Goal: Leave review/rating

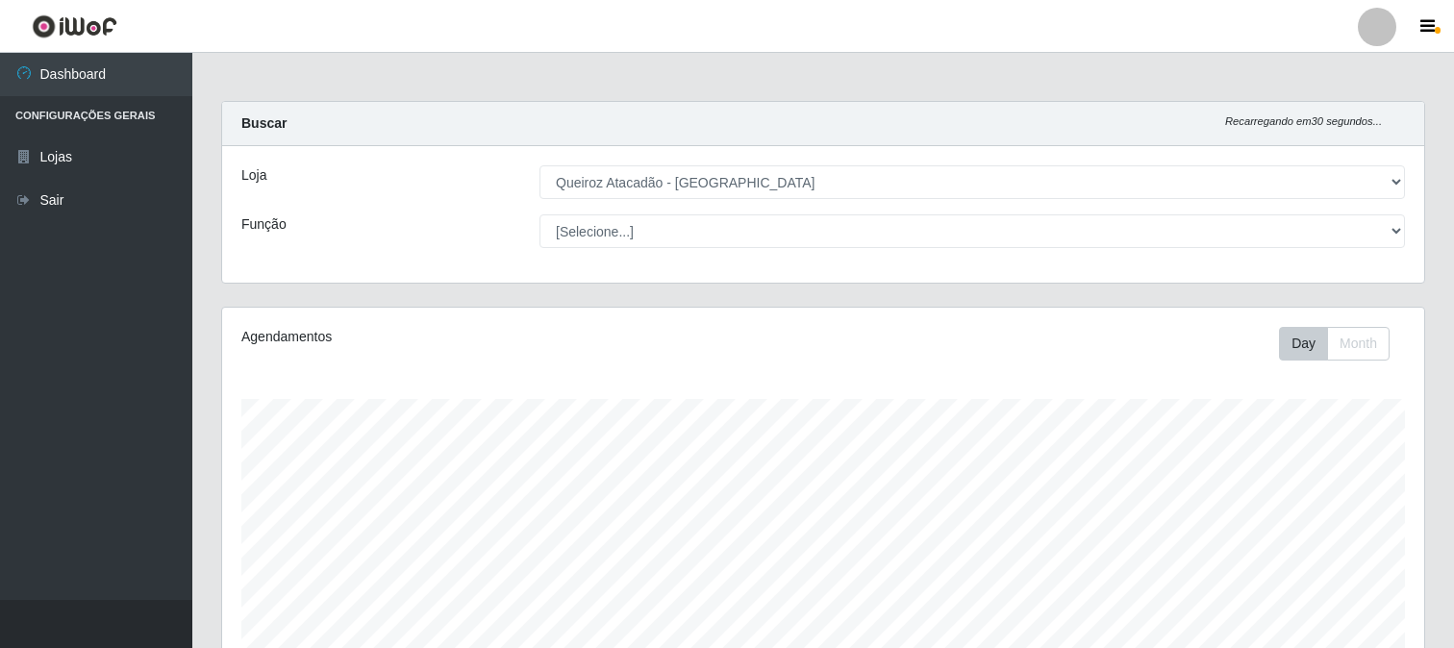
select select "464"
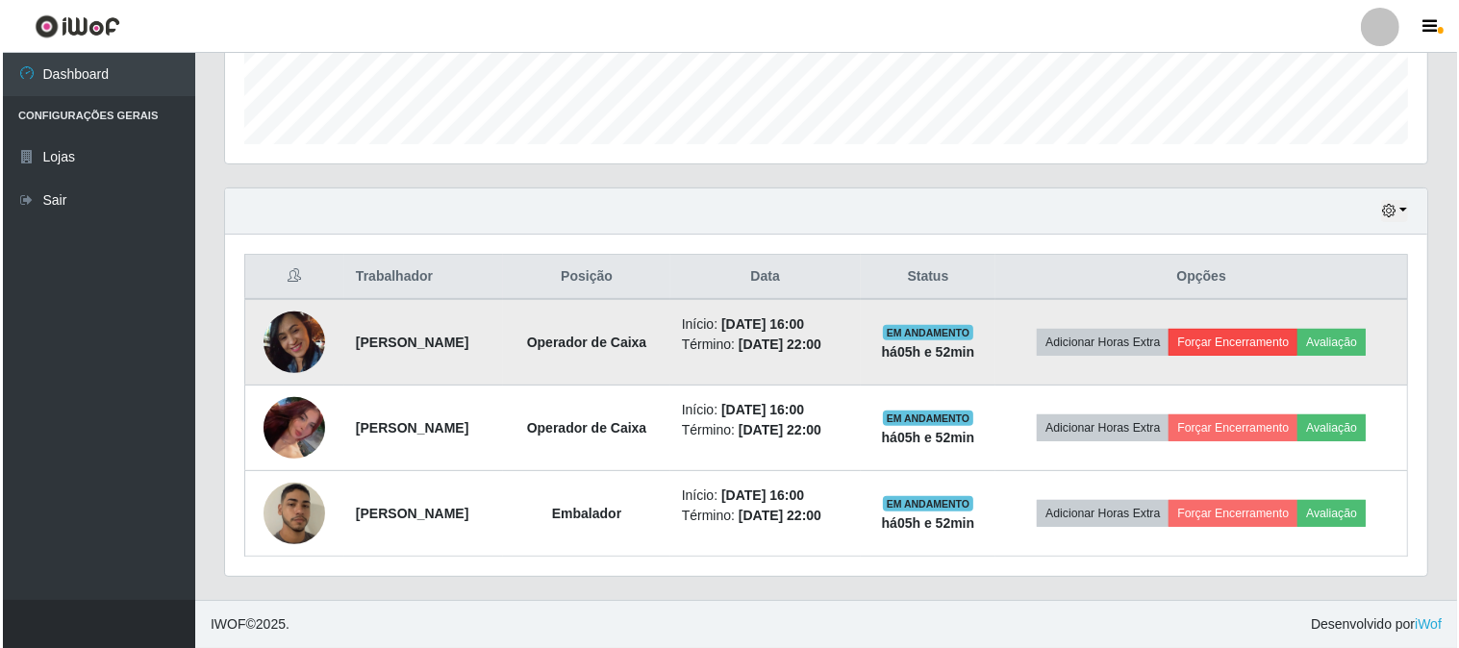
scroll to position [398, 1202]
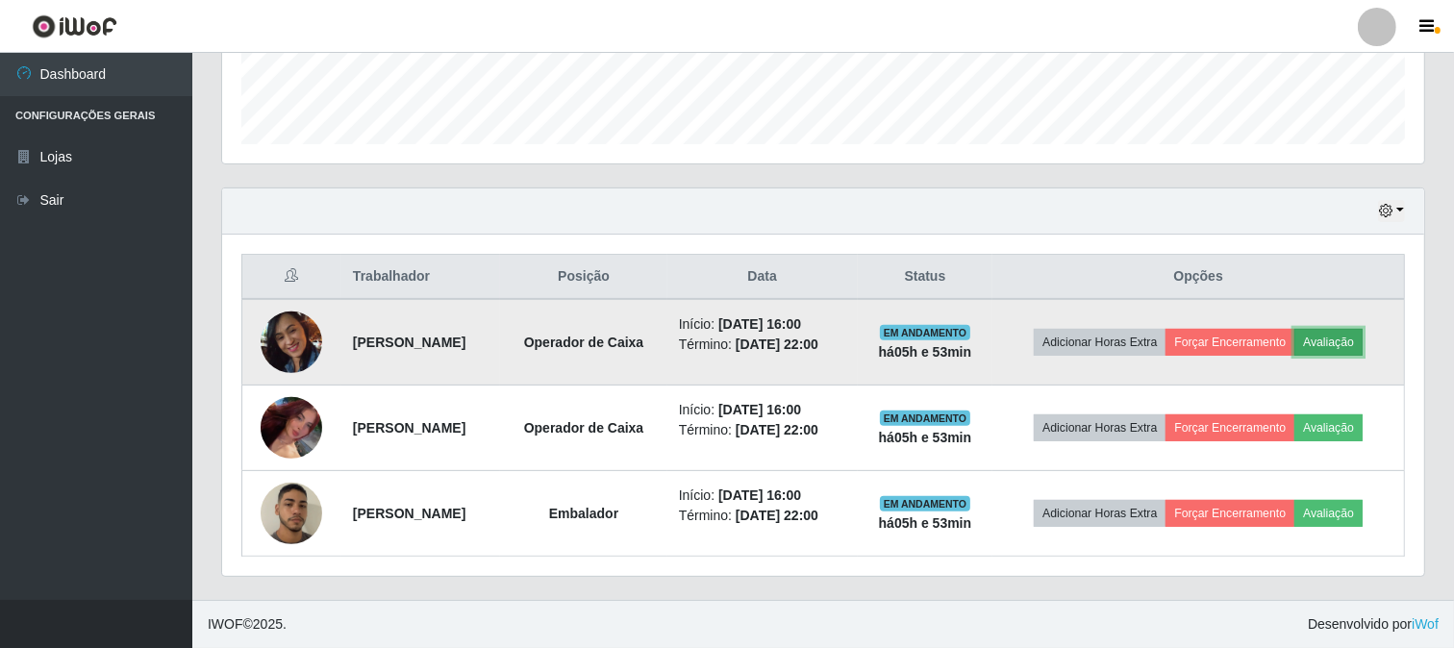
click at [1363, 337] on button "Avaliação" at bounding box center [1329, 342] width 68 height 27
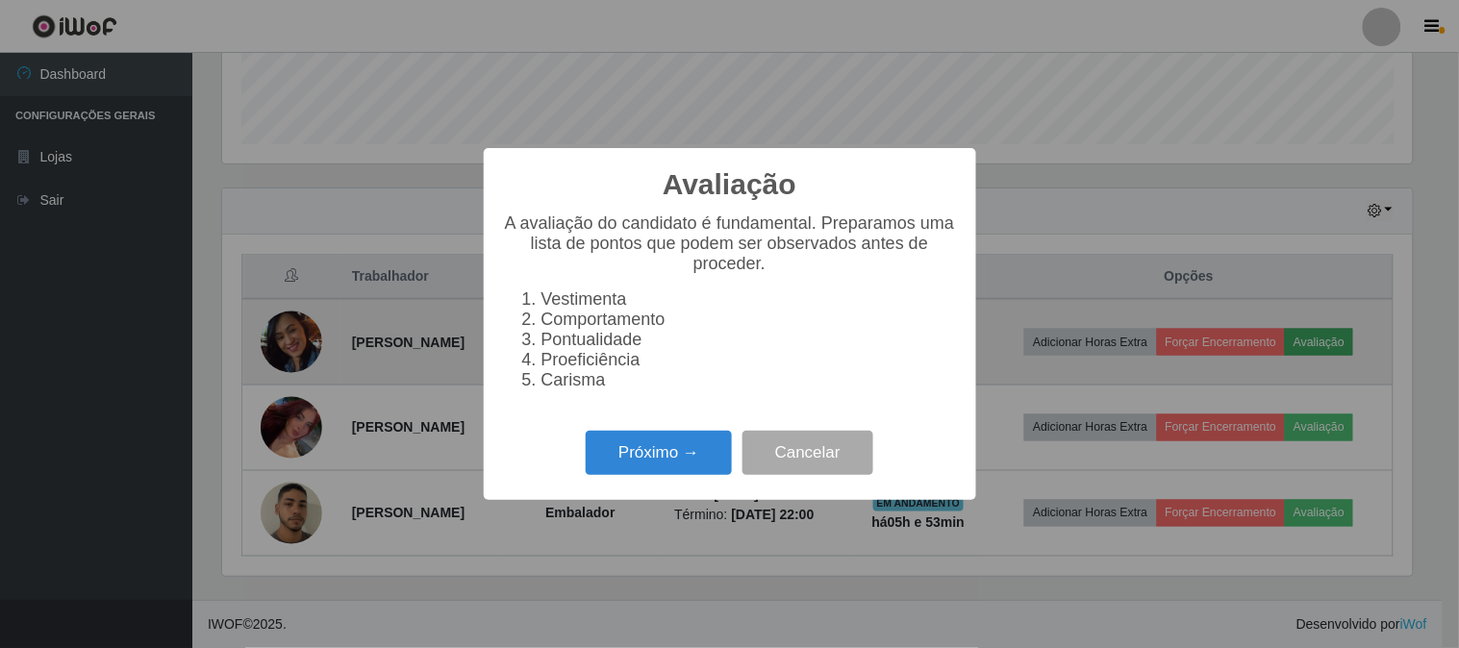
scroll to position [398, 1190]
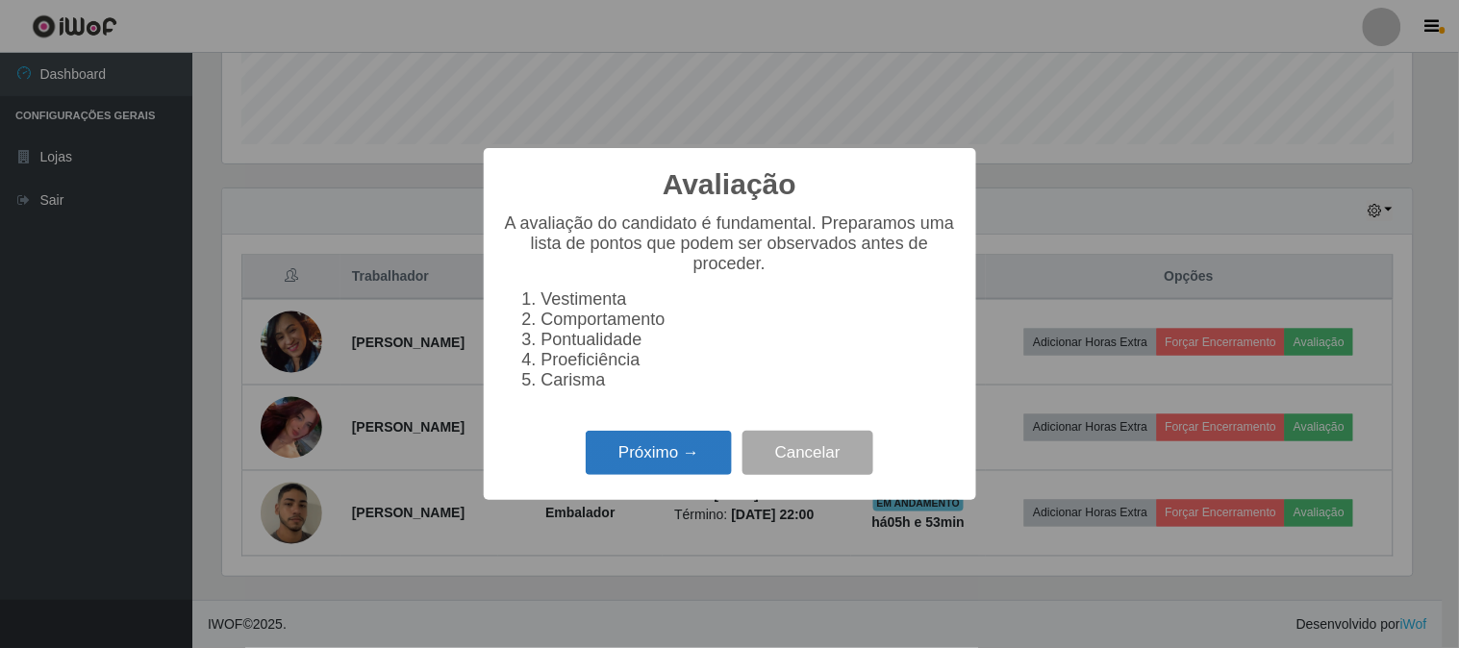
click at [656, 452] on button "Próximo →" at bounding box center [659, 453] width 146 height 45
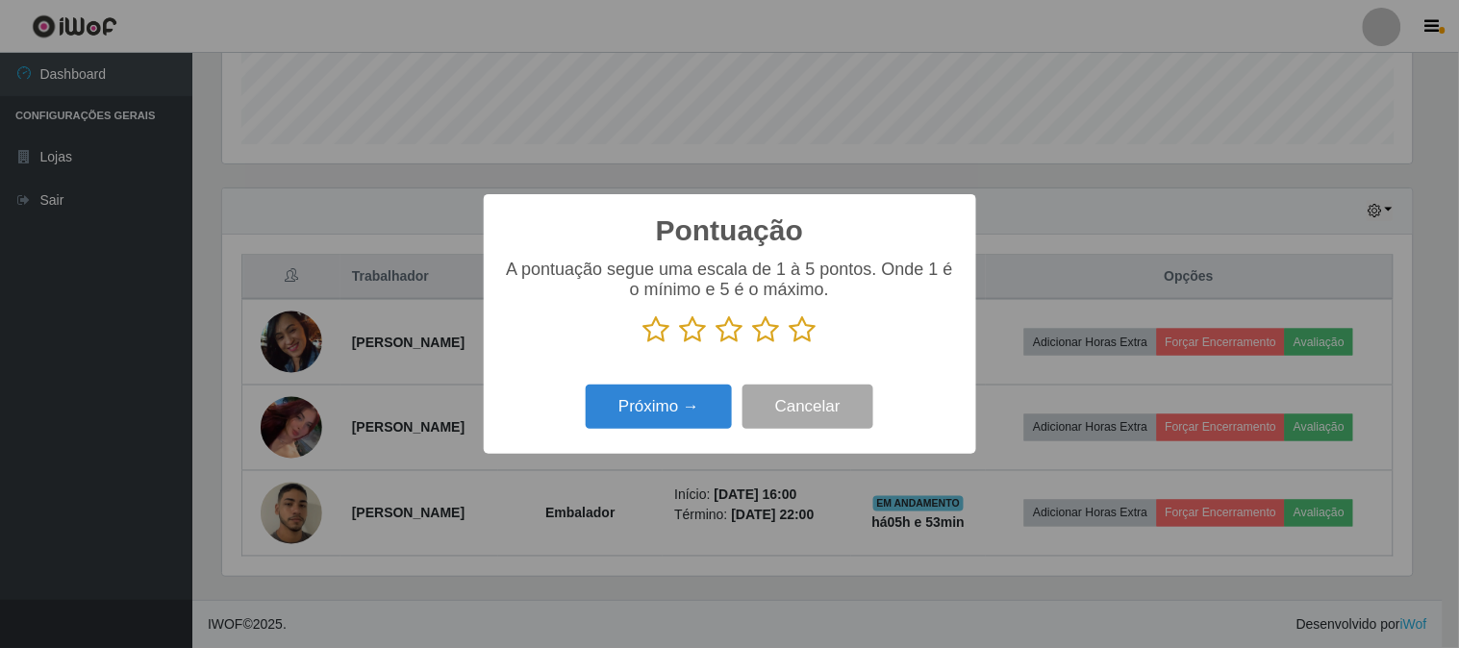
scroll to position [961394, 960603]
click at [801, 338] on icon at bounding box center [803, 329] width 27 height 29
click at [790, 344] on input "radio" at bounding box center [790, 344] width 0 height 0
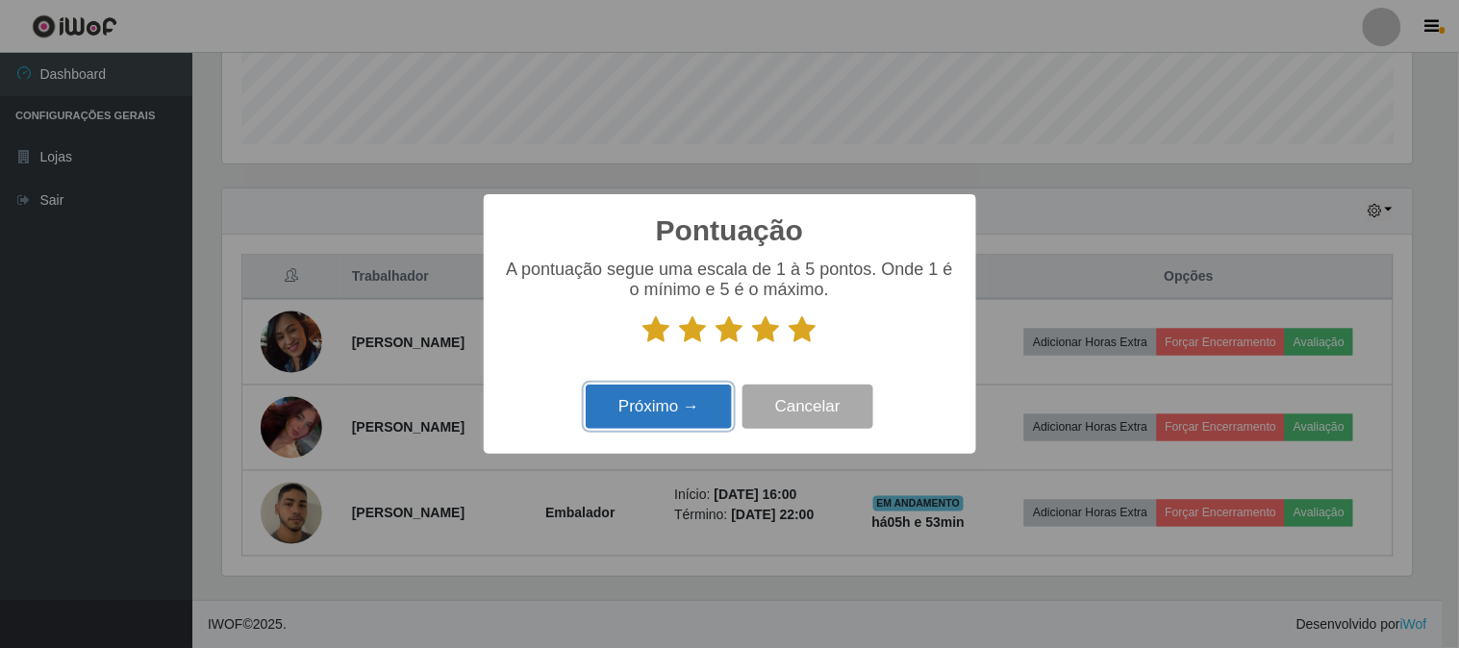
click at [699, 390] on button "Próximo →" at bounding box center [659, 407] width 146 height 45
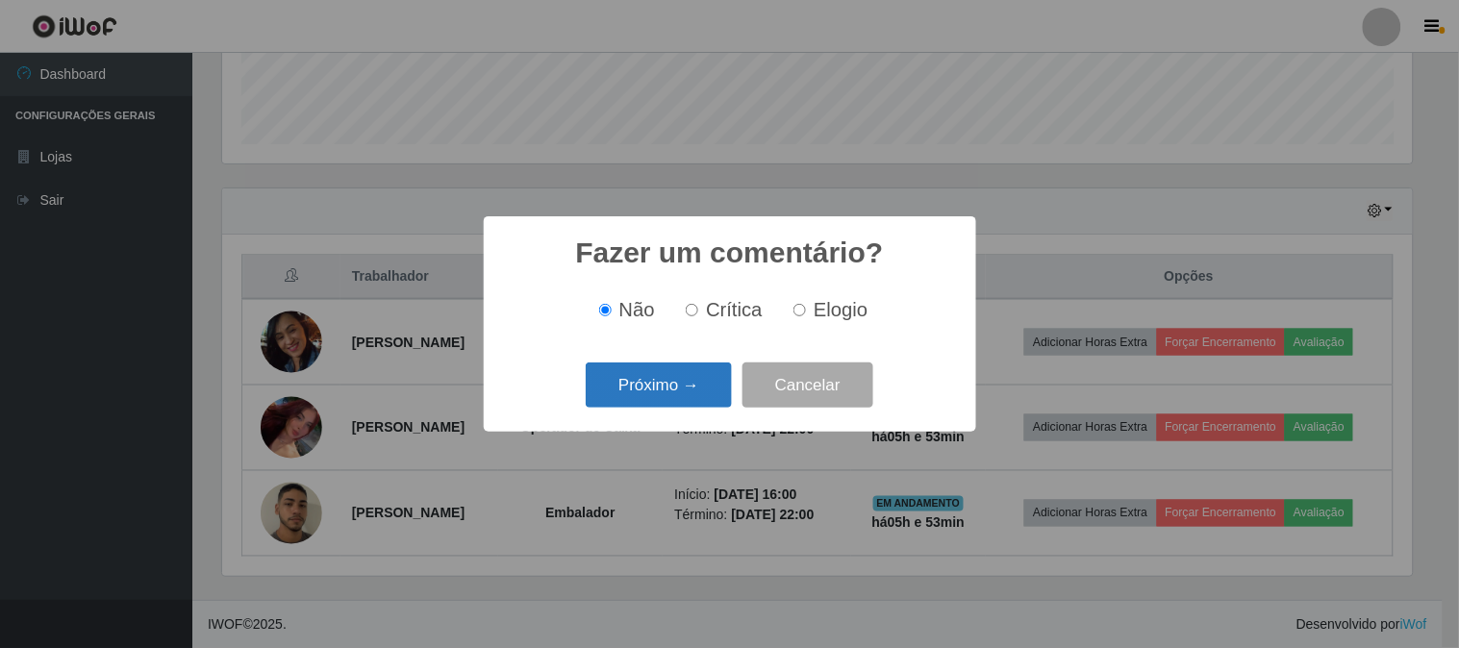
click at [706, 383] on button "Próximo →" at bounding box center [659, 385] width 146 height 45
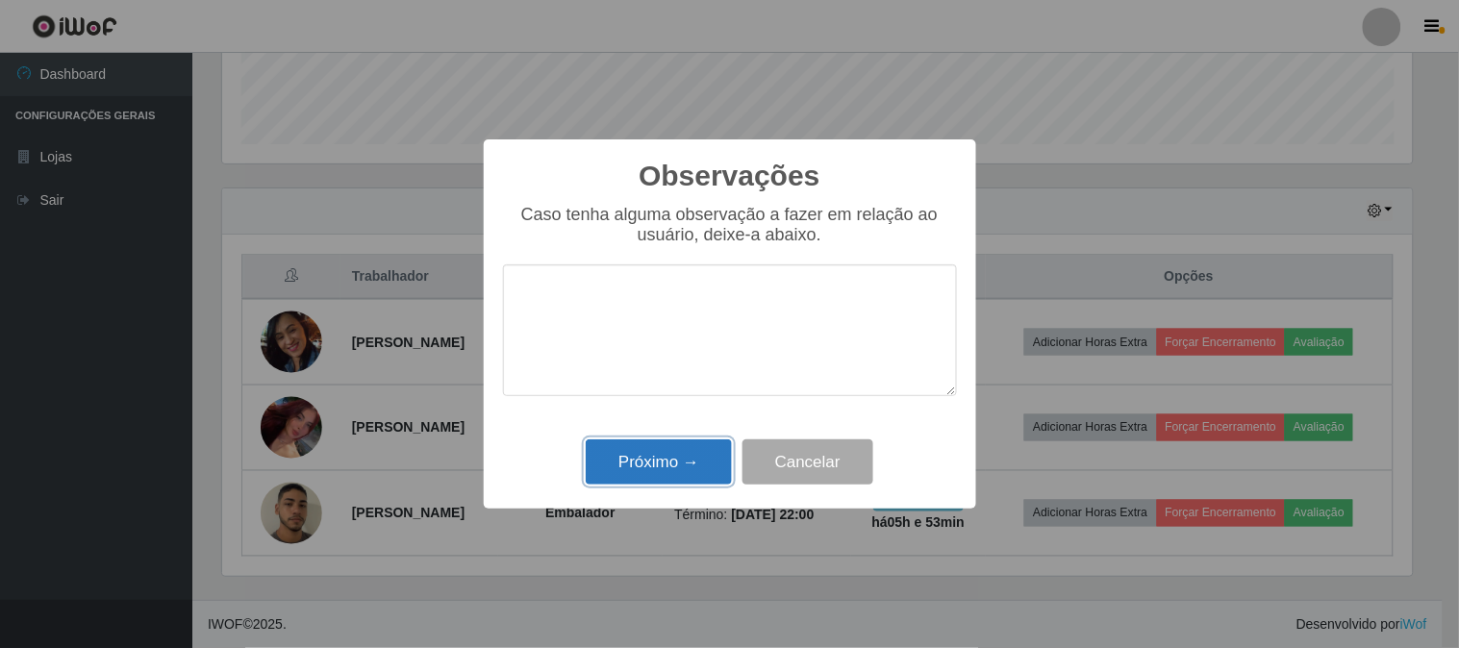
click at [681, 473] on button "Próximo →" at bounding box center [659, 462] width 146 height 45
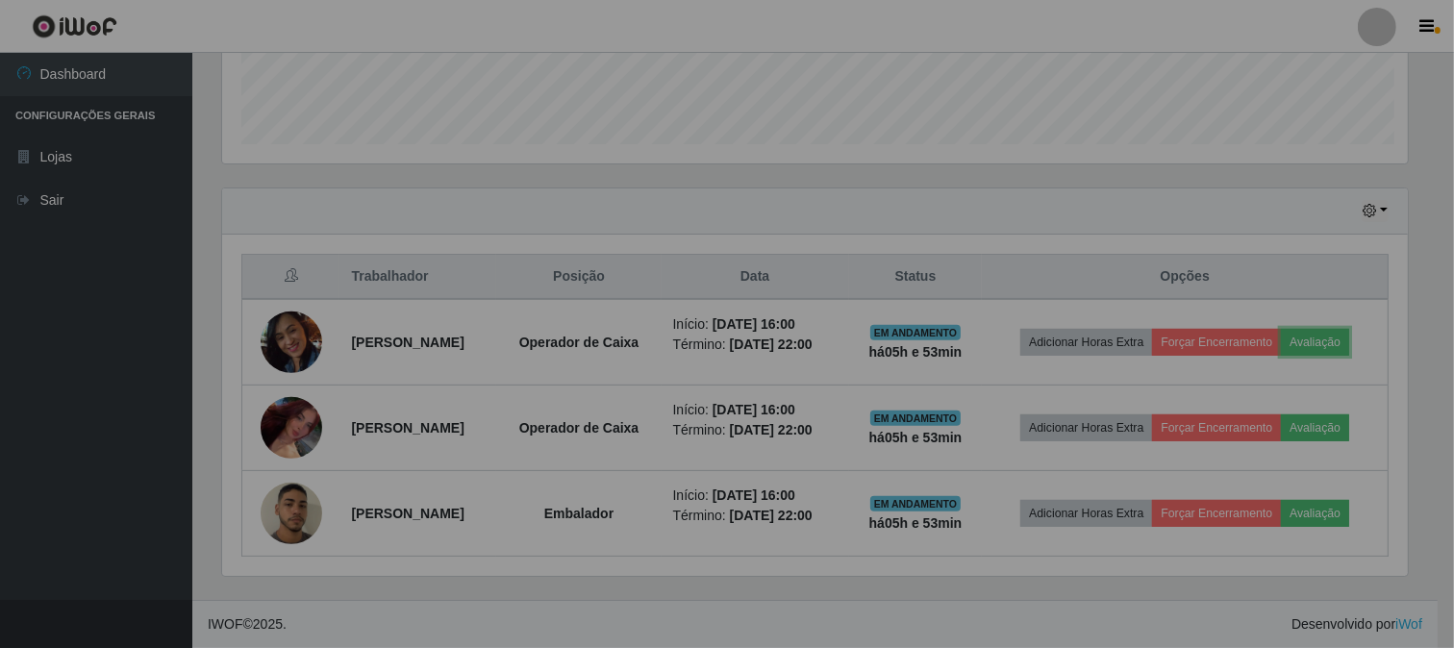
scroll to position [398, 1202]
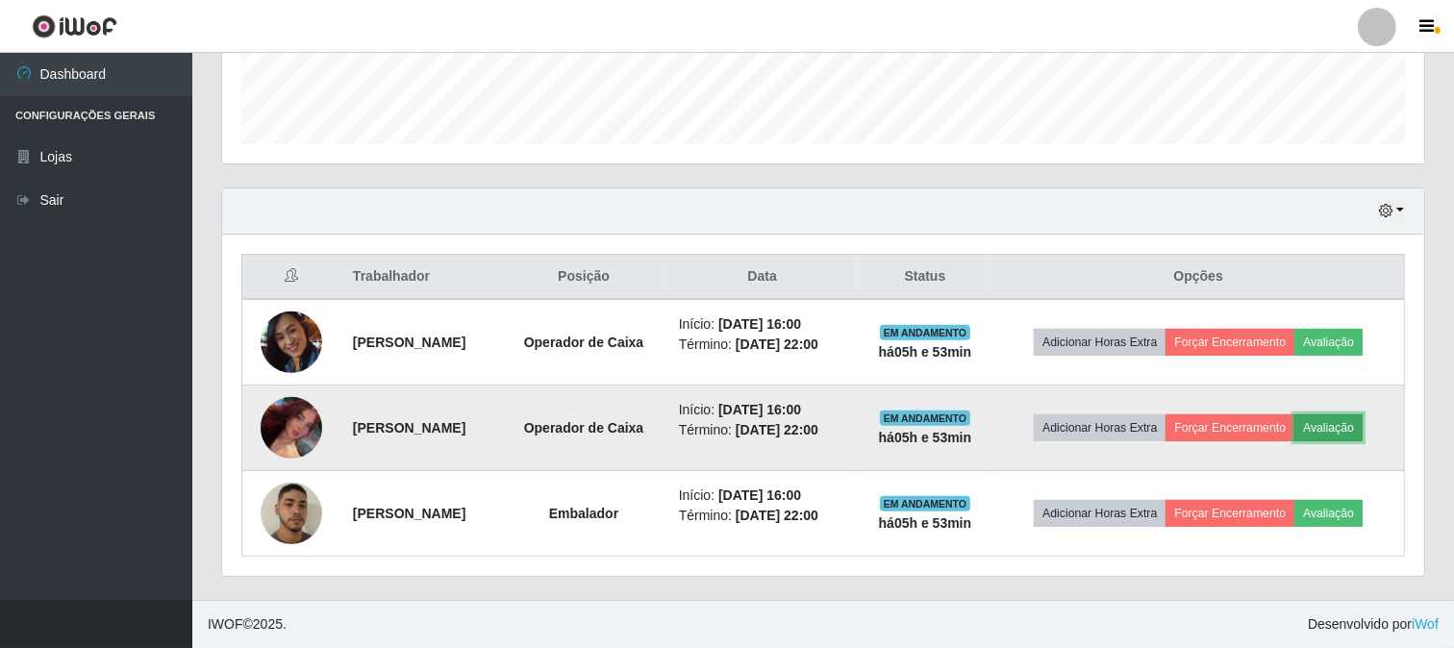
click at [1342, 426] on button "Avaliação" at bounding box center [1329, 428] width 68 height 27
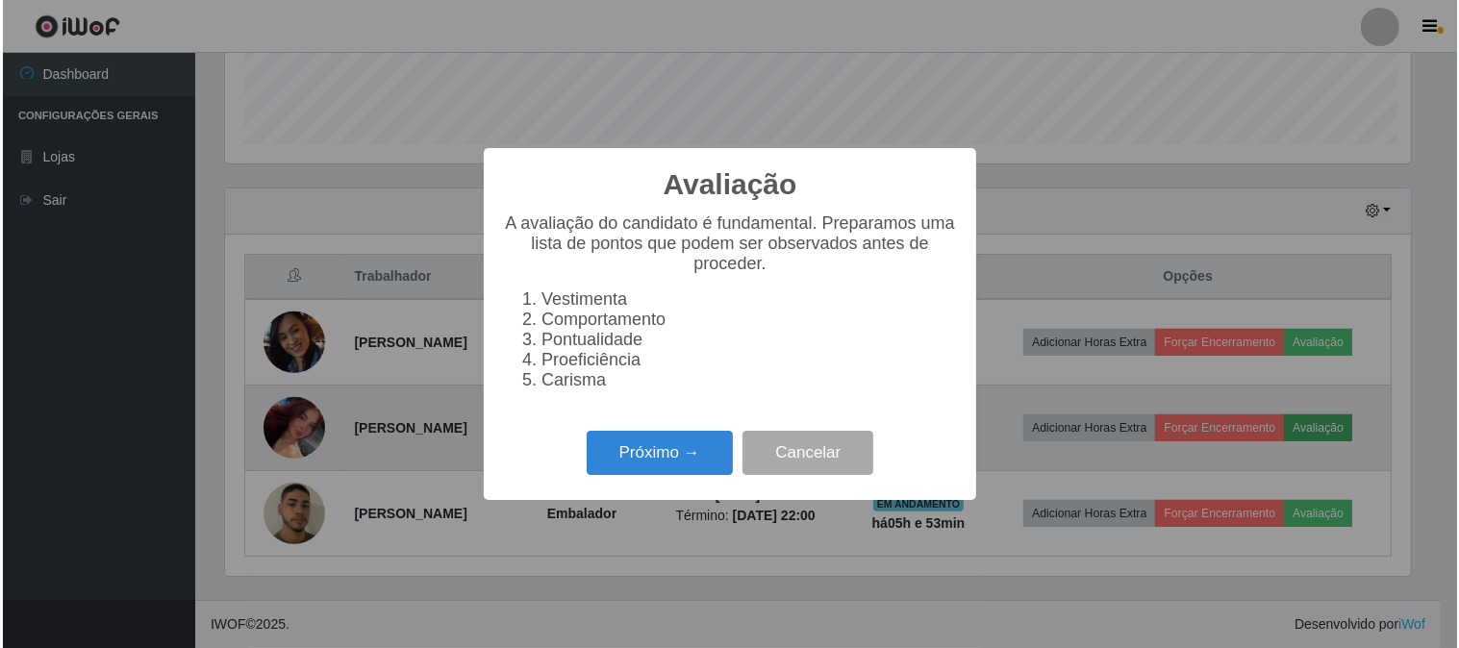
scroll to position [398, 1190]
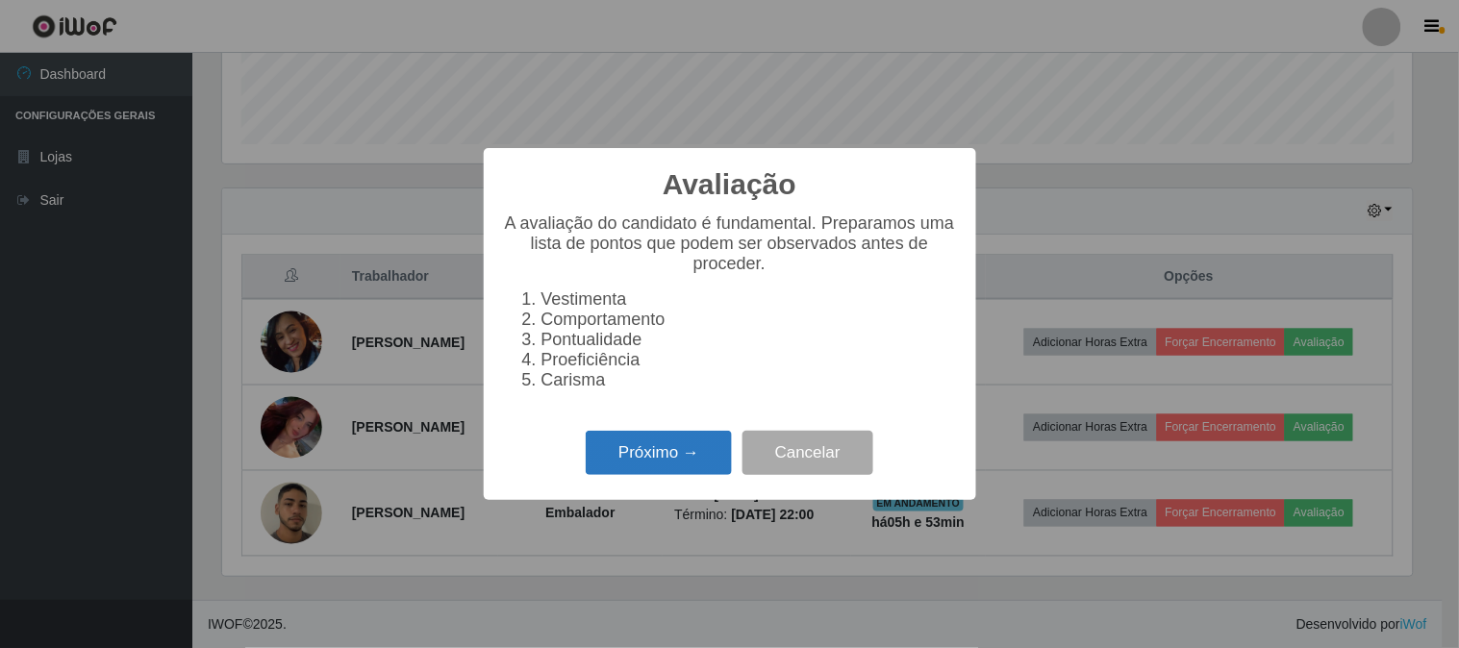
click at [601, 464] on button "Próximo →" at bounding box center [659, 453] width 146 height 45
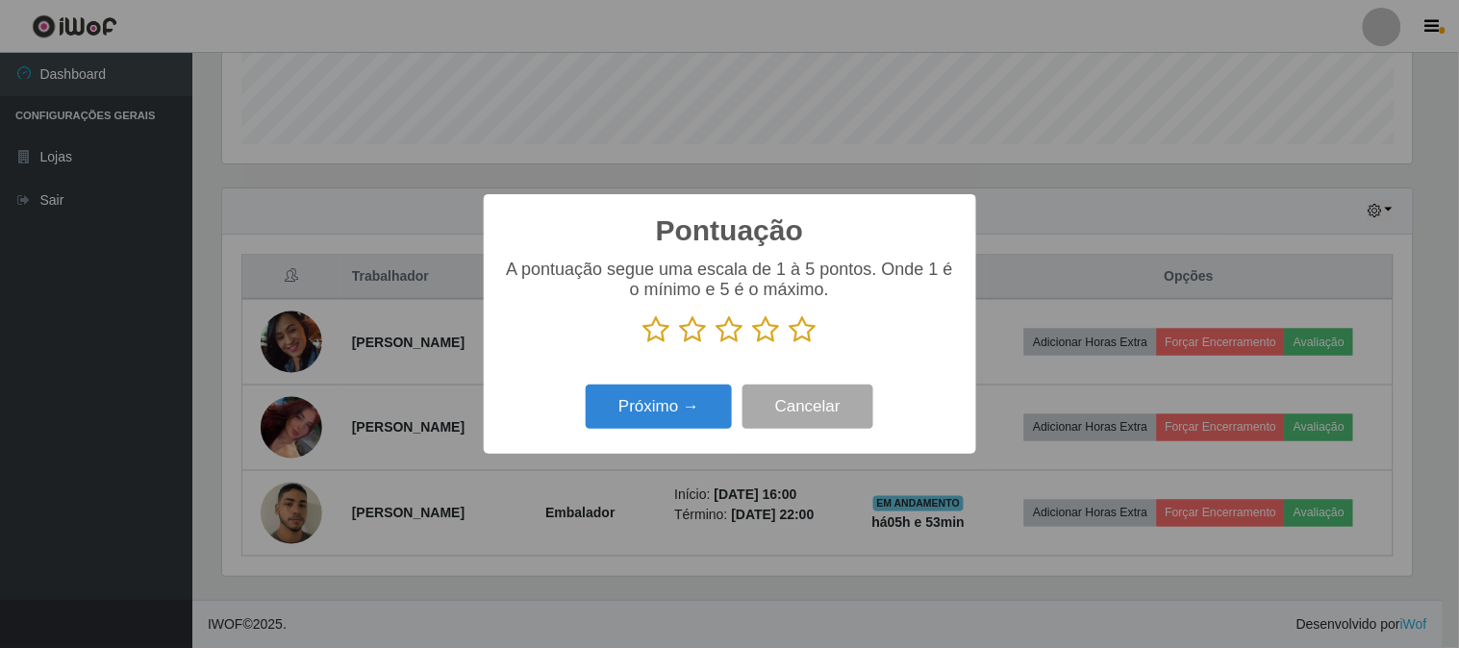
scroll to position [961394, 960603]
click at [801, 340] on icon at bounding box center [803, 329] width 27 height 29
click at [790, 344] on input "radio" at bounding box center [790, 344] width 0 height 0
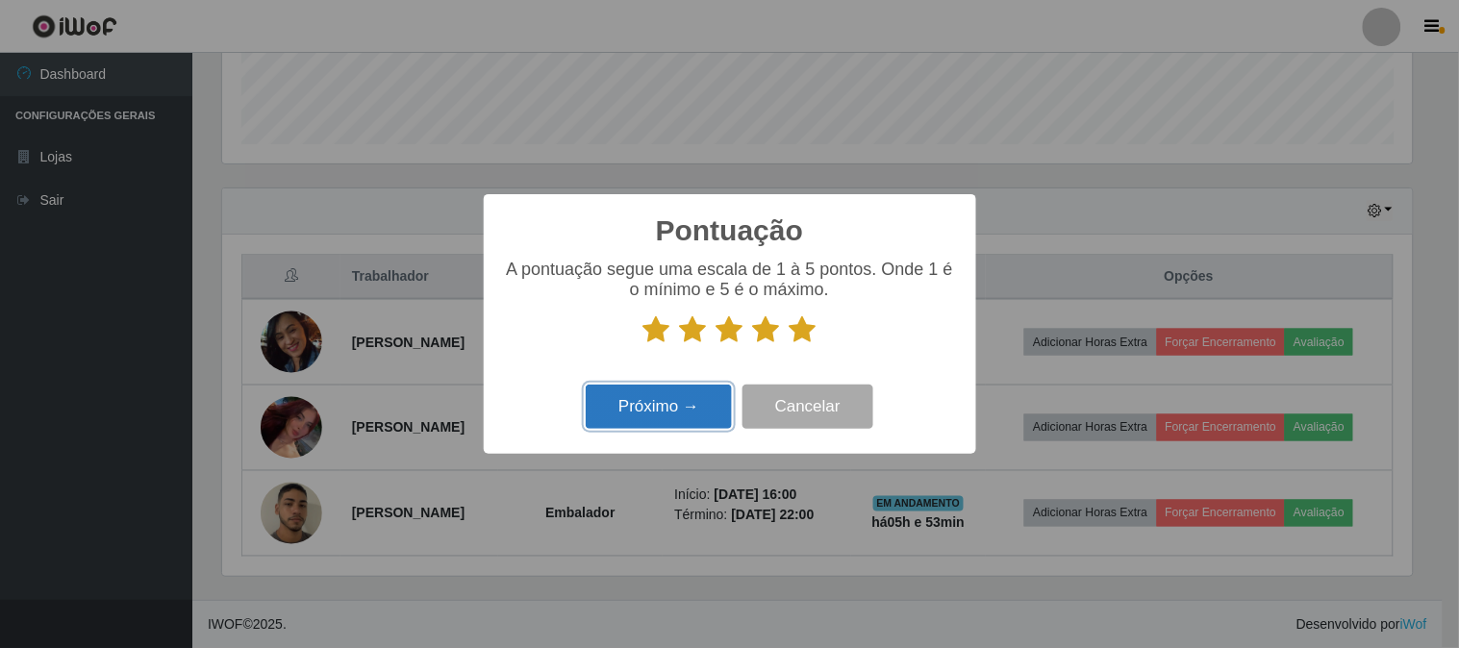
click at [708, 391] on button "Próximo →" at bounding box center [659, 407] width 146 height 45
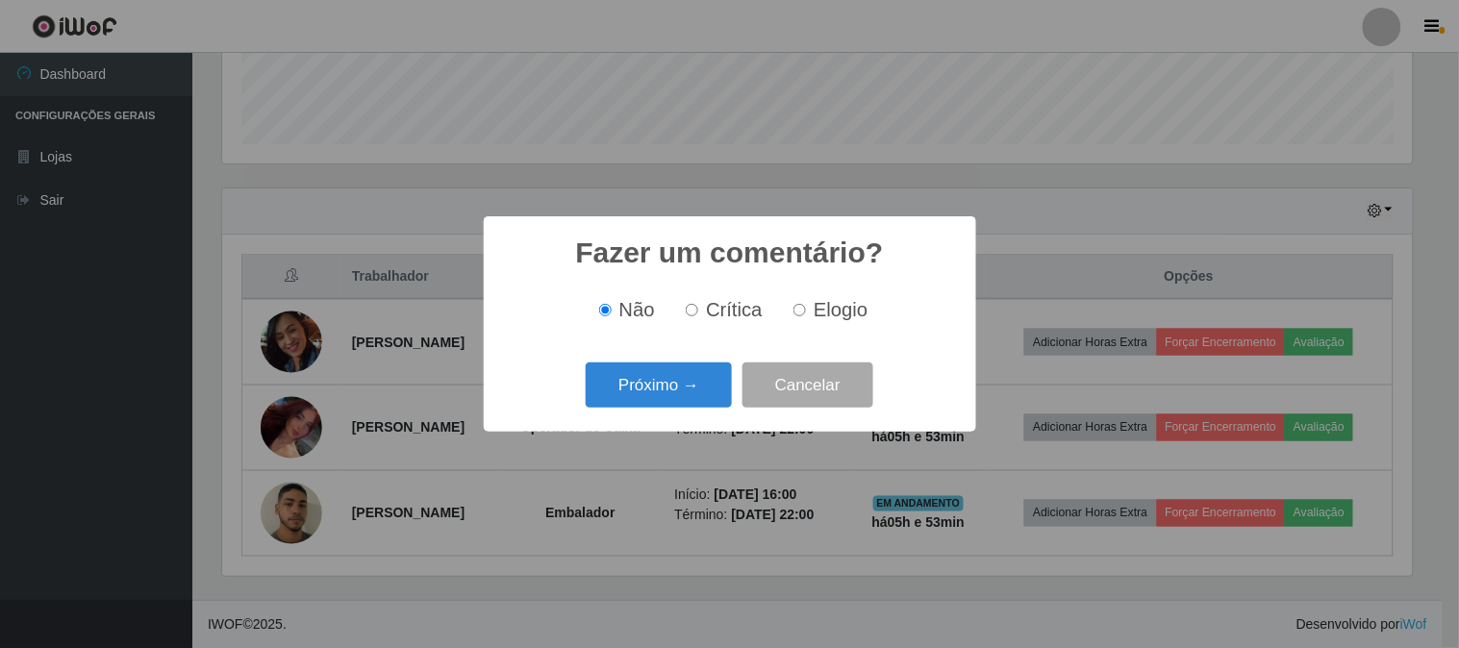
click at [708, 391] on button "Próximo →" at bounding box center [659, 385] width 146 height 45
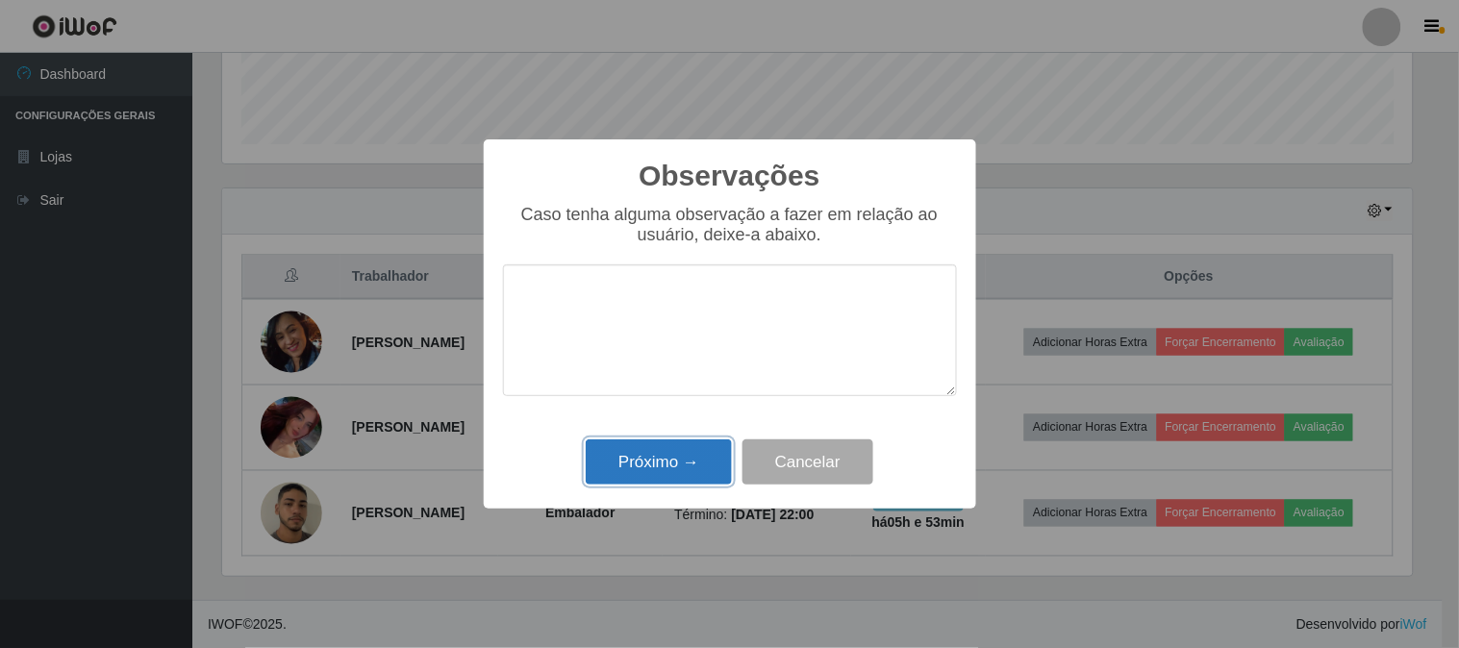
click at [674, 443] on button "Próximo →" at bounding box center [659, 462] width 146 height 45
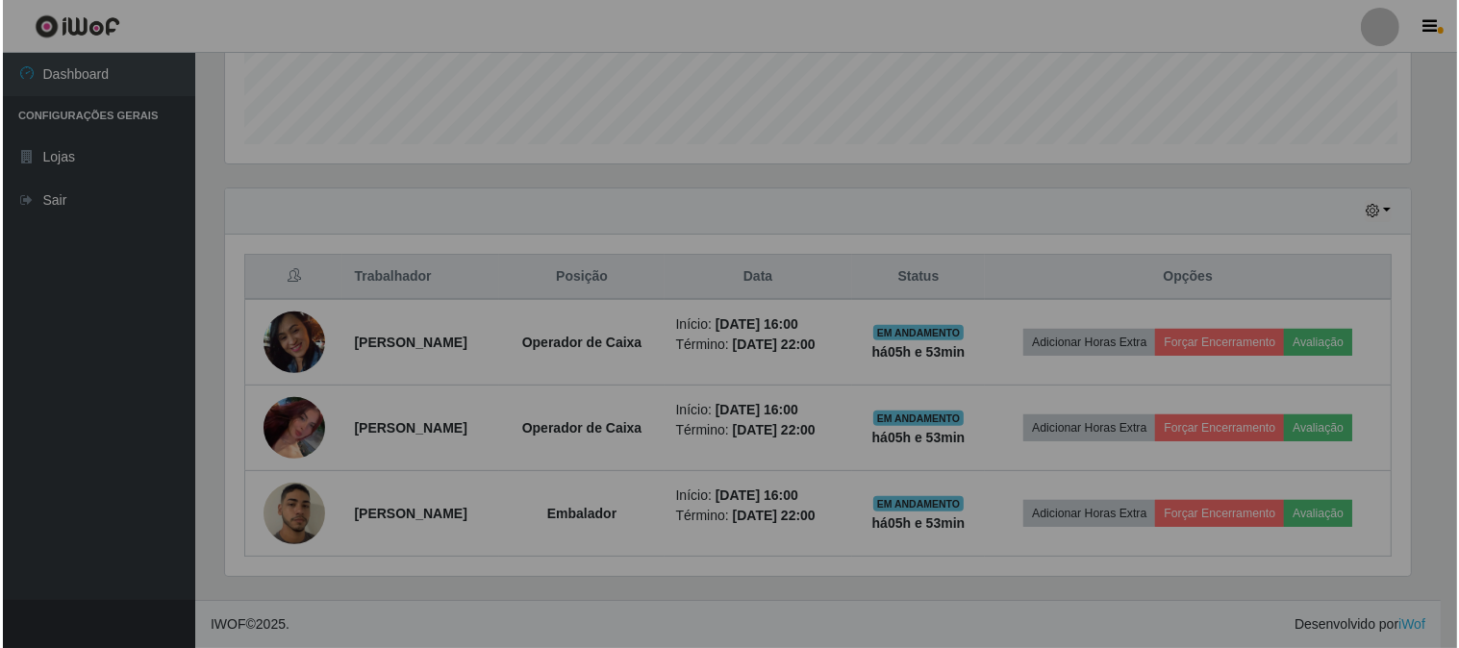
scroll to position [398, 1202]
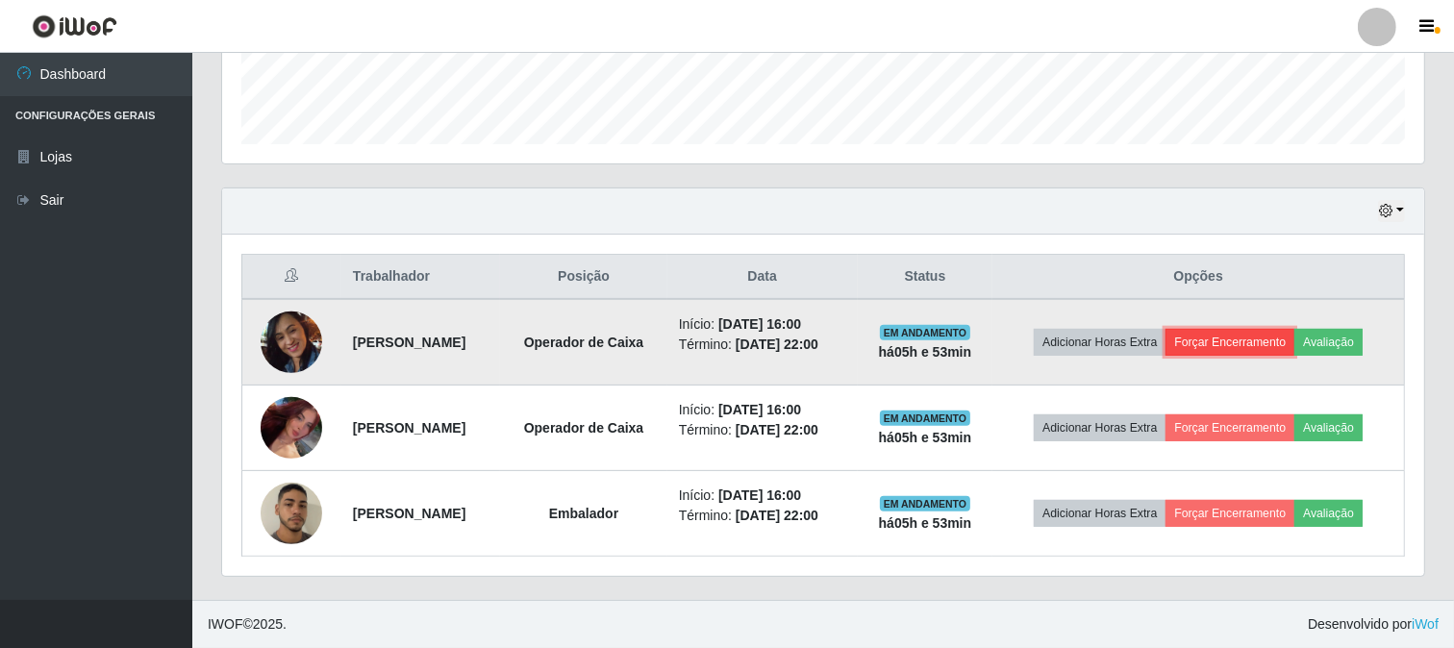
click at [1235, 332] on button "Forçar Encerramento" at bounding box center [1230, 342] width 129 height 27
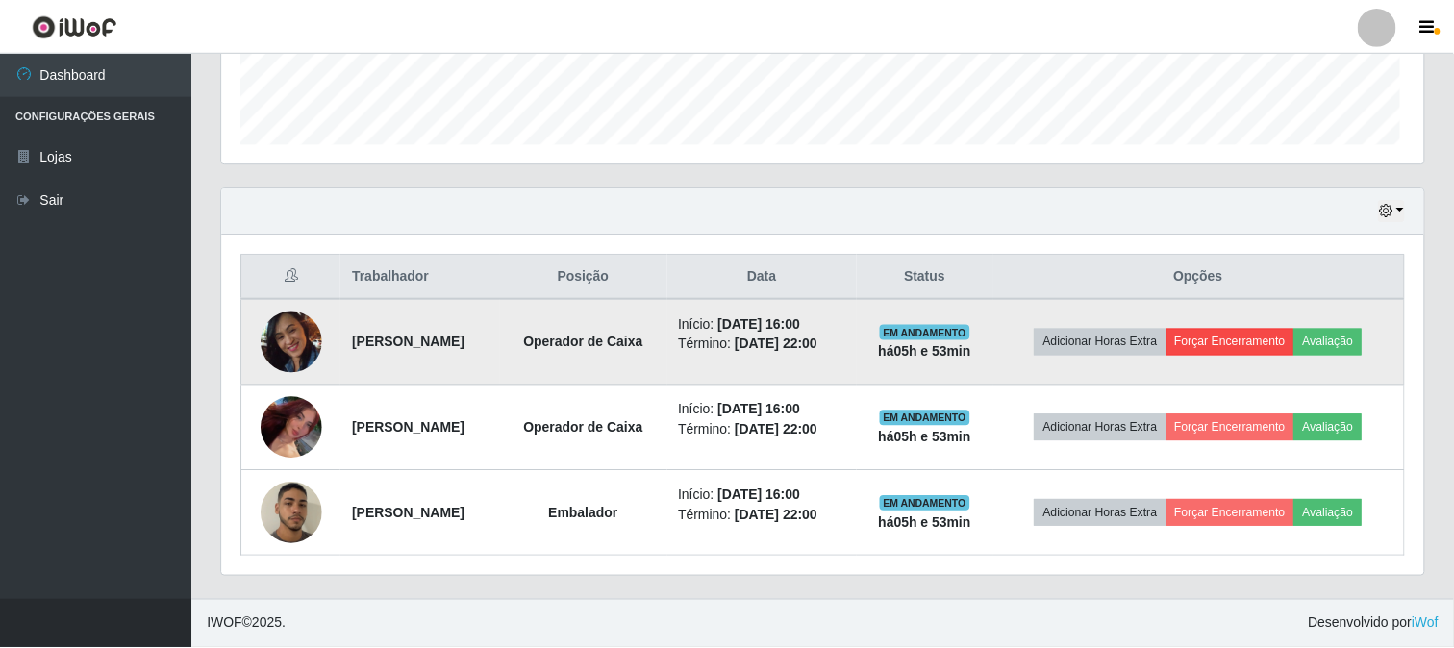
scroll to position [398, 1190]
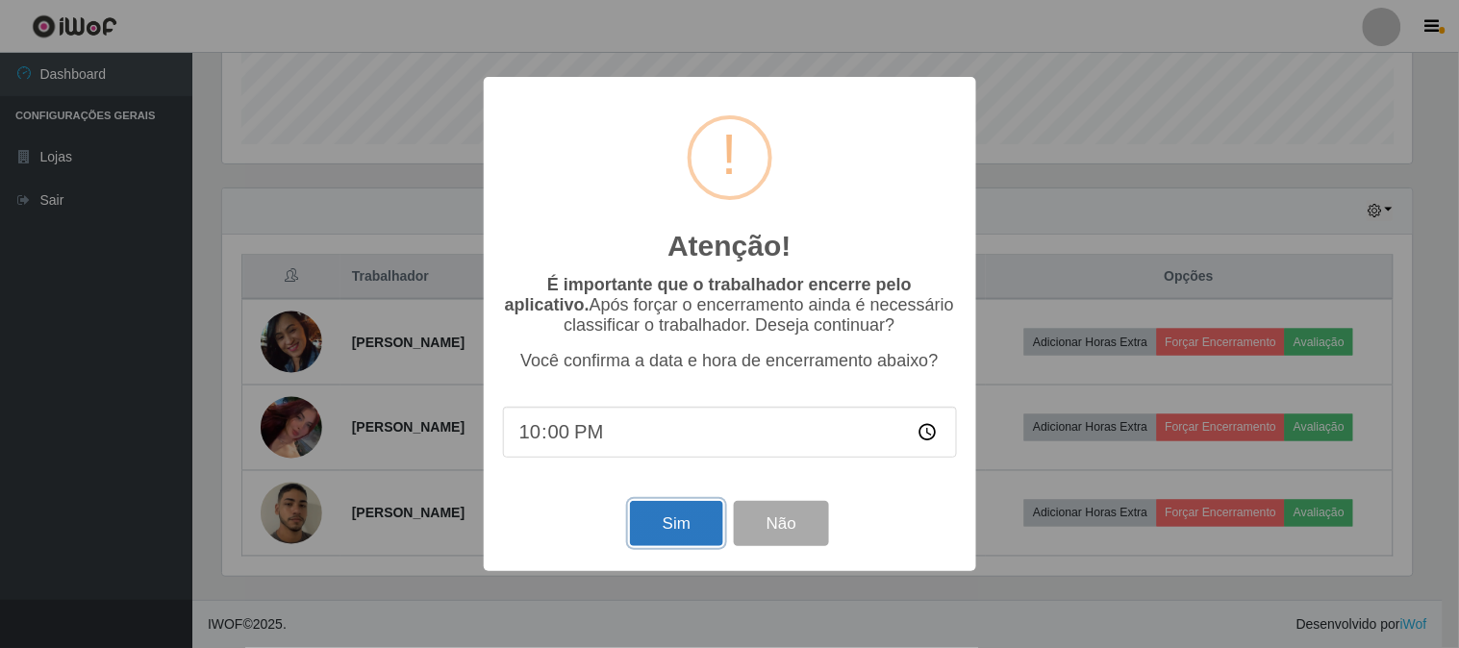
click at [705, 527] on button "Sim" at bounding box center [676, 523] width 93 height 45
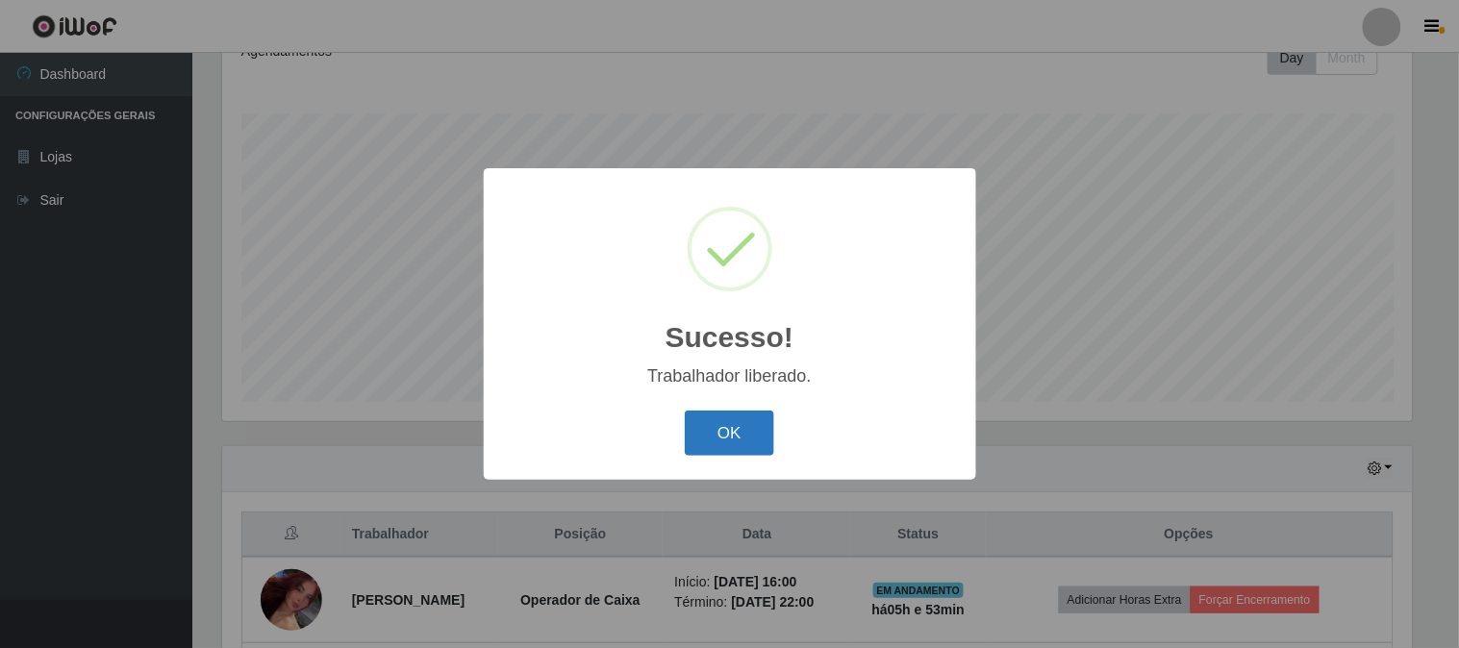
click at [715, 417] on button "OK" at bounding box center [729, 433] width 89 height 45
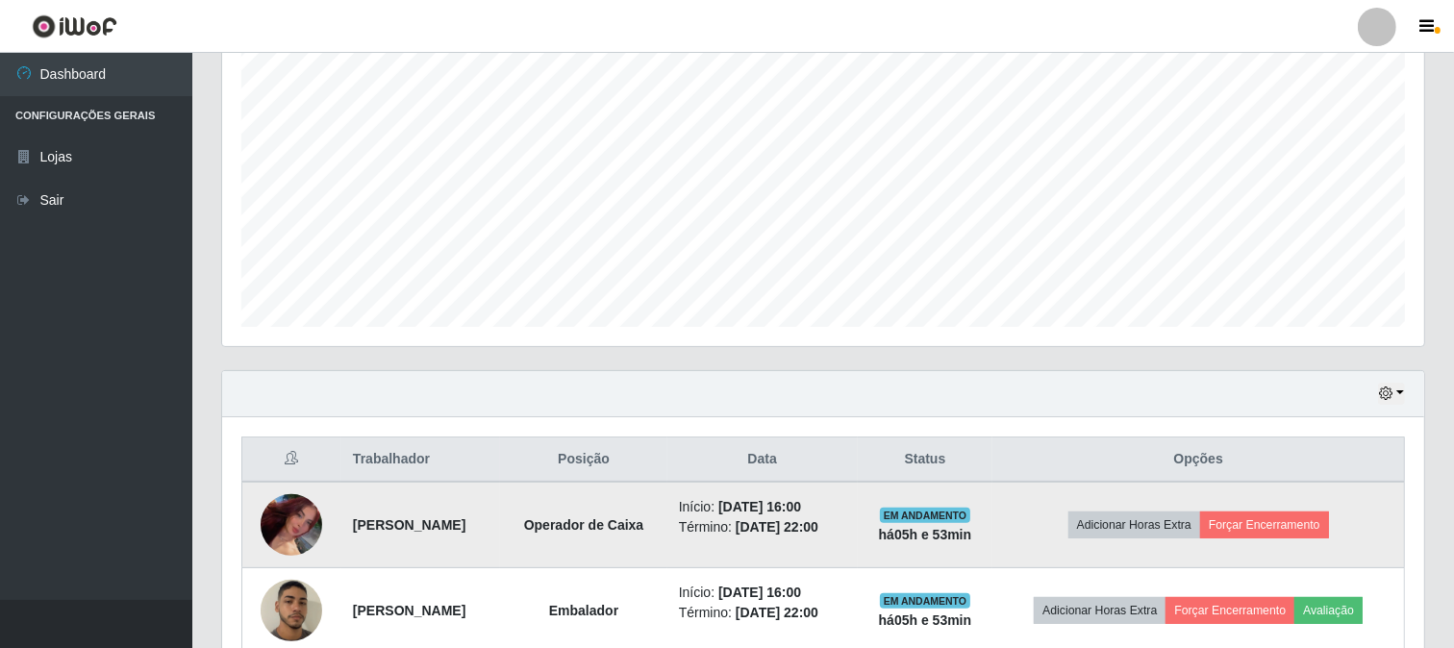
scroll to position [458, 0]
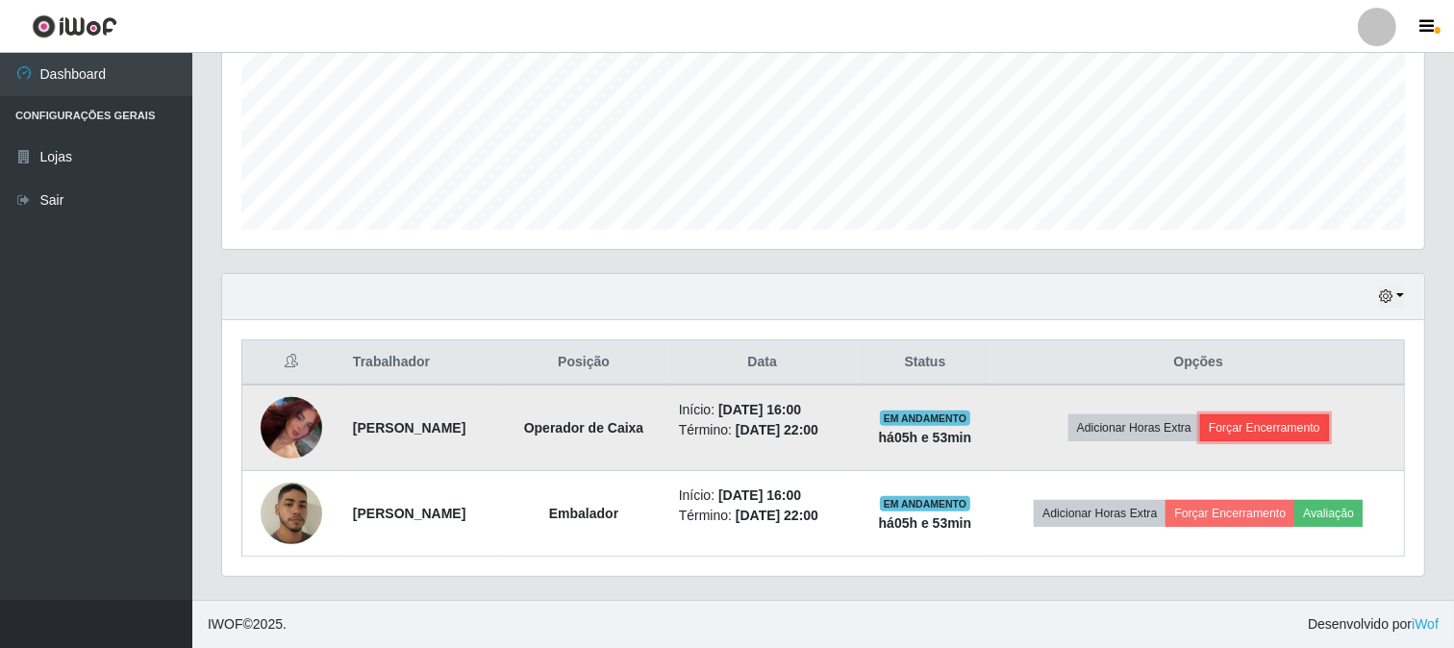
click at [1275, 421] on button "Forçar Encerramento" at bounding box center [1264, 428] width 129 height 27
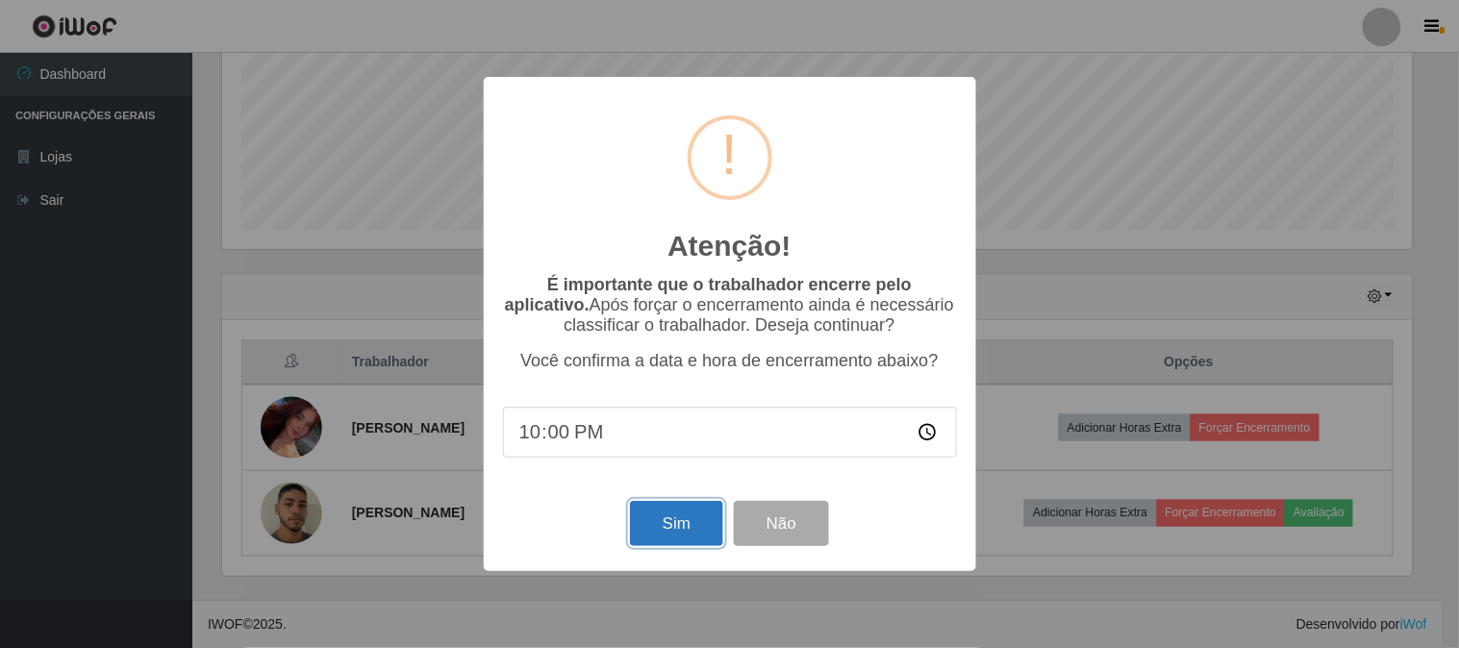
click at [648, 516] on button "Sim" at bounding box center [676, 523] width 93 height 45
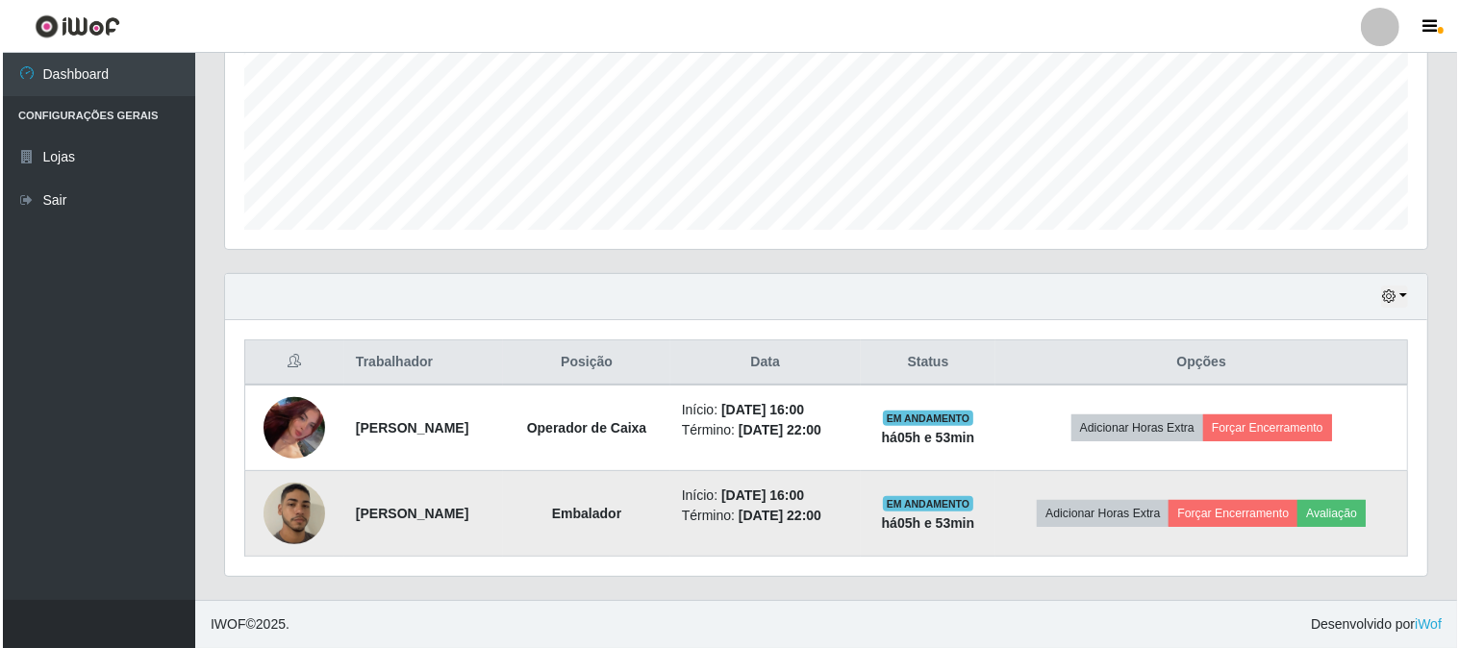
scroll to position [0, 0]
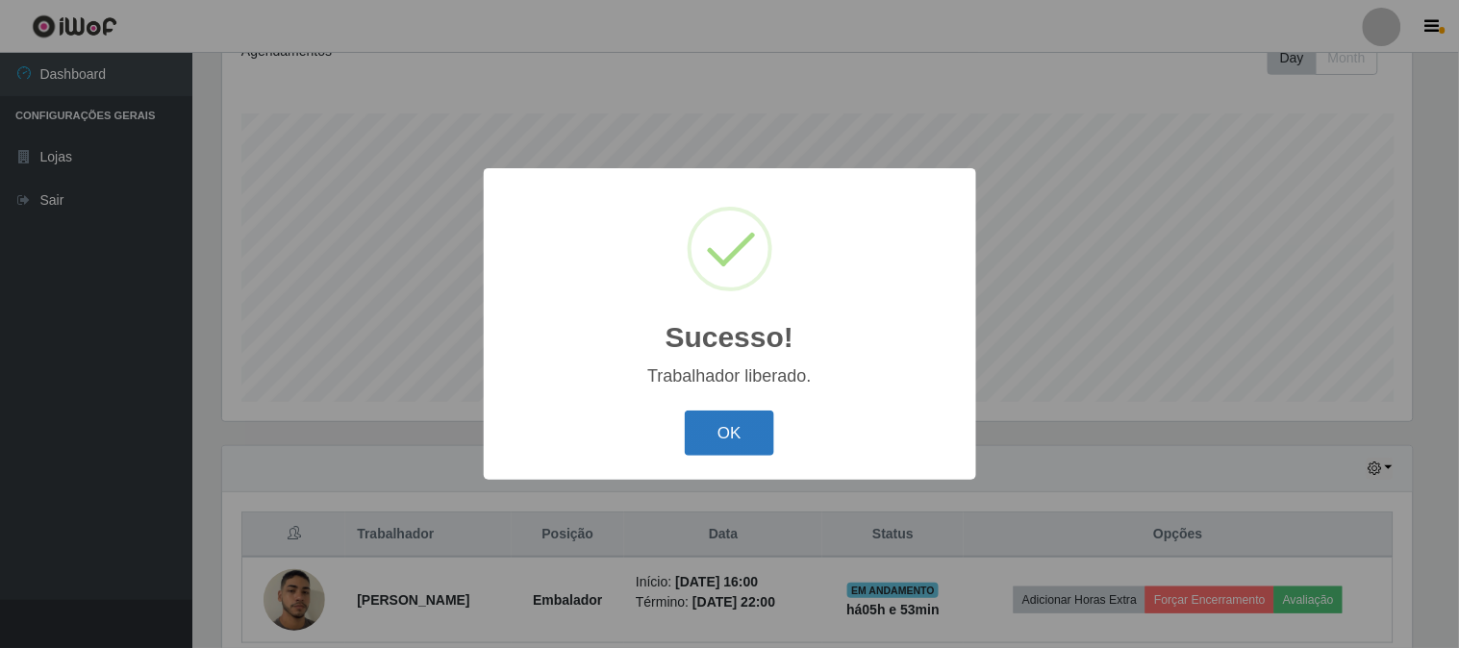
click at [757, 434] on button "OK" at bounding box center [729, 433] width 89 height 45
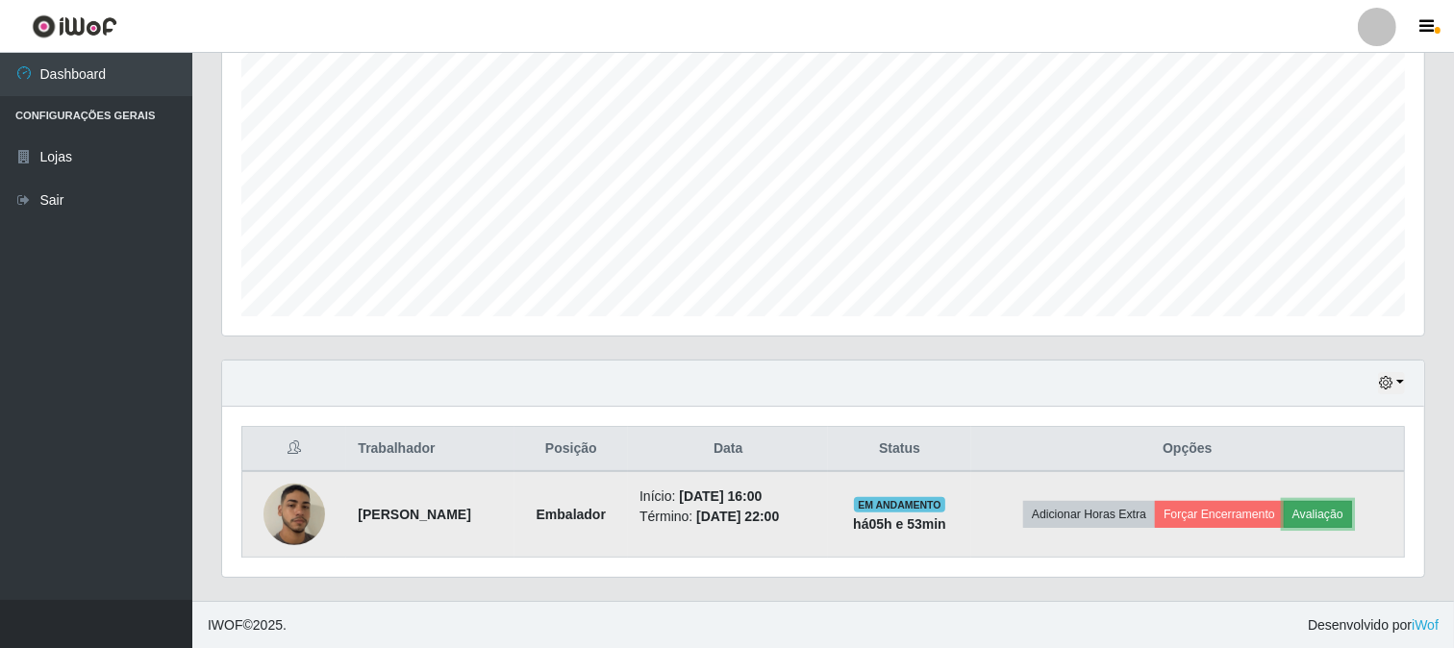
click at [1338, 503] on button "Avaliação" at bounding box center [1318, 514] width 68 height 27
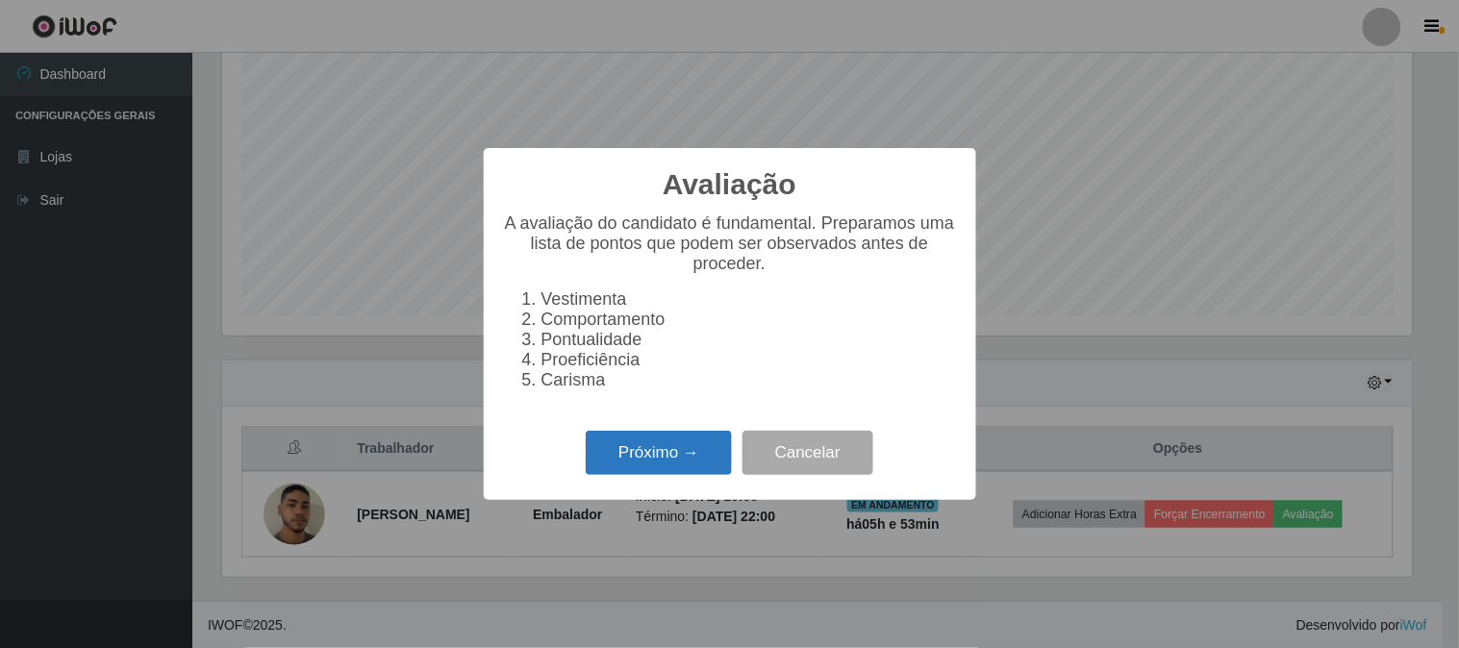
click at [686, 454] on button "Próximo →" at bounding box center [659, 453] width 146 height 45
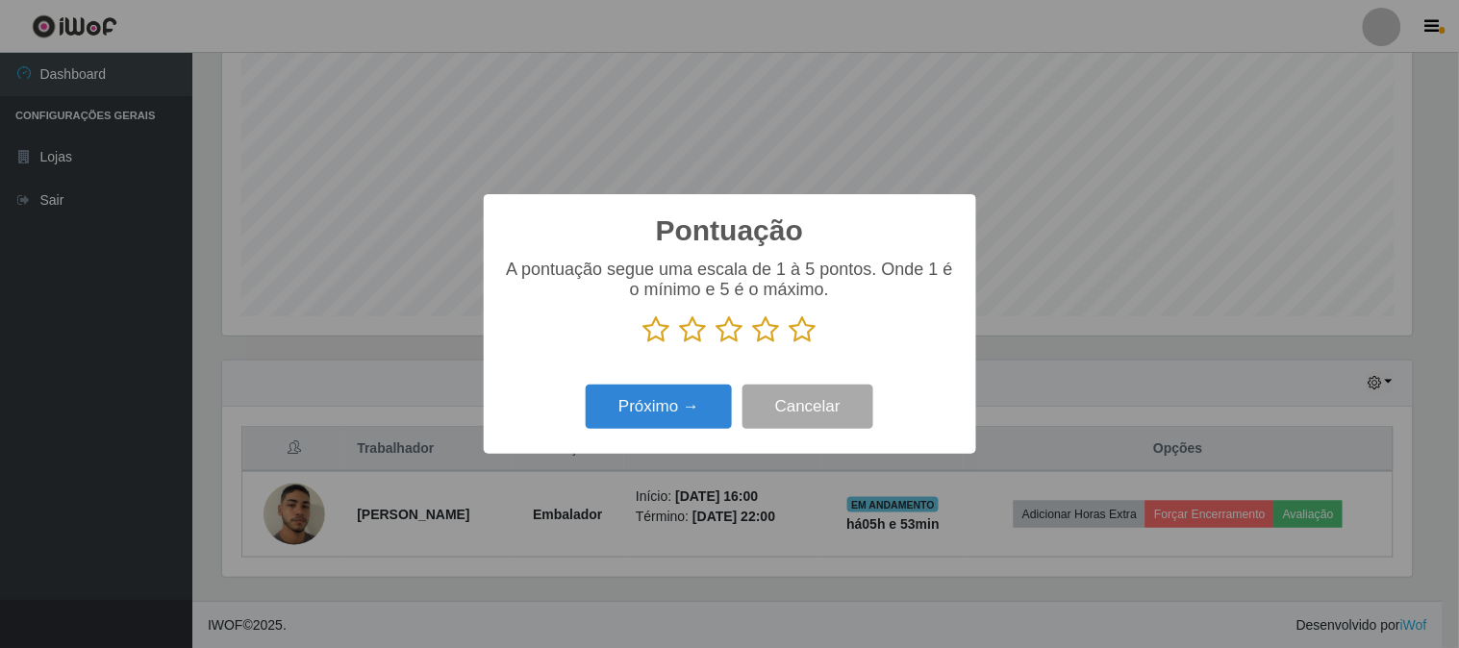
click at [804, 339] on icon at bounding box center [803, 329] width 27 height 29
click at [790, 344] on input "radio" at bounding box center [790, 344] width 0 height 0
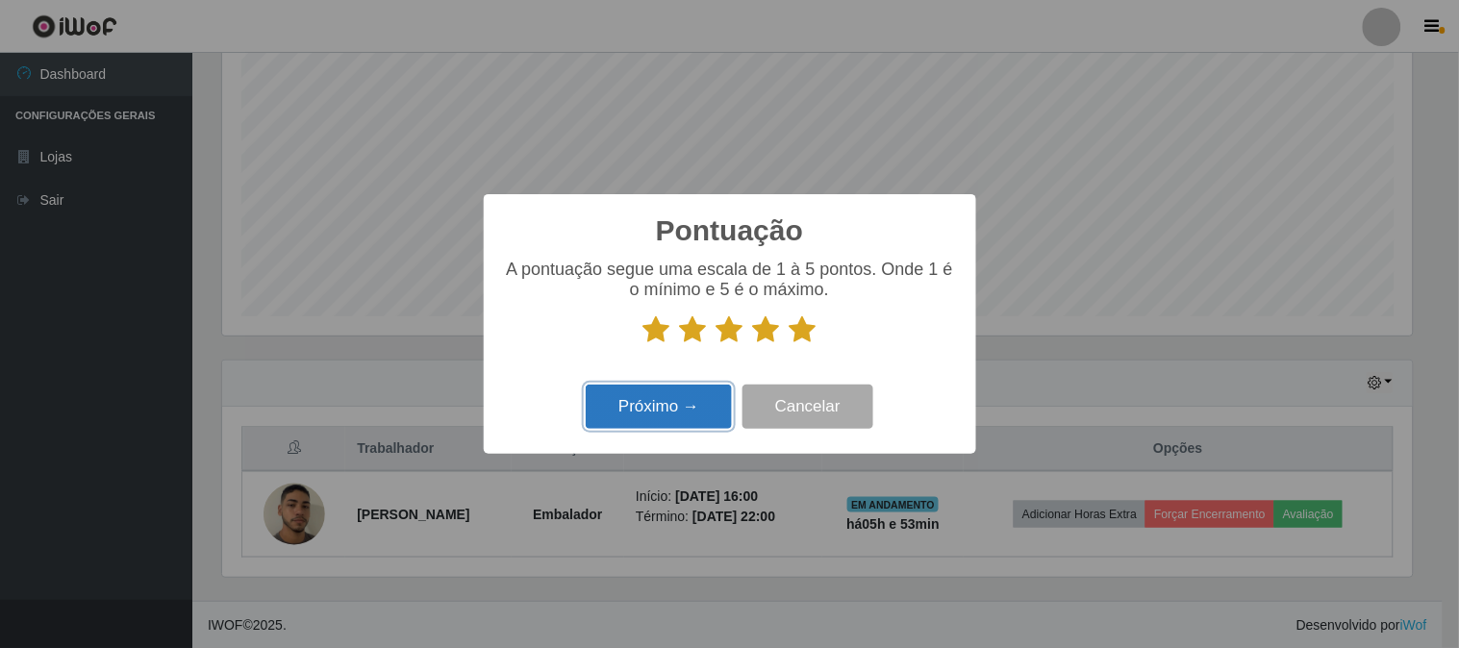
click at [626, 399] on button "Próximo →" at bounding box center [659, 407] width 146 height 45
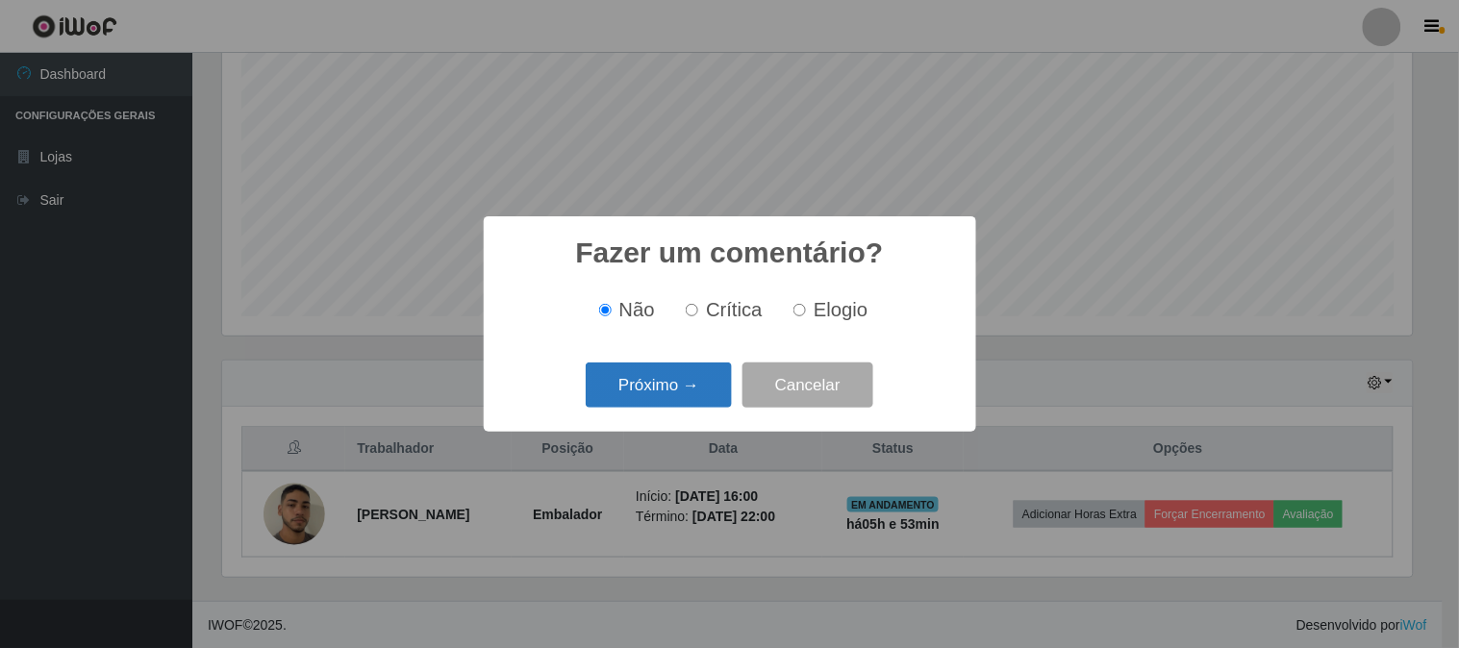
click at [636, 382] on button "Próximo →" at bounding box center [659, 385] width 146 height 45
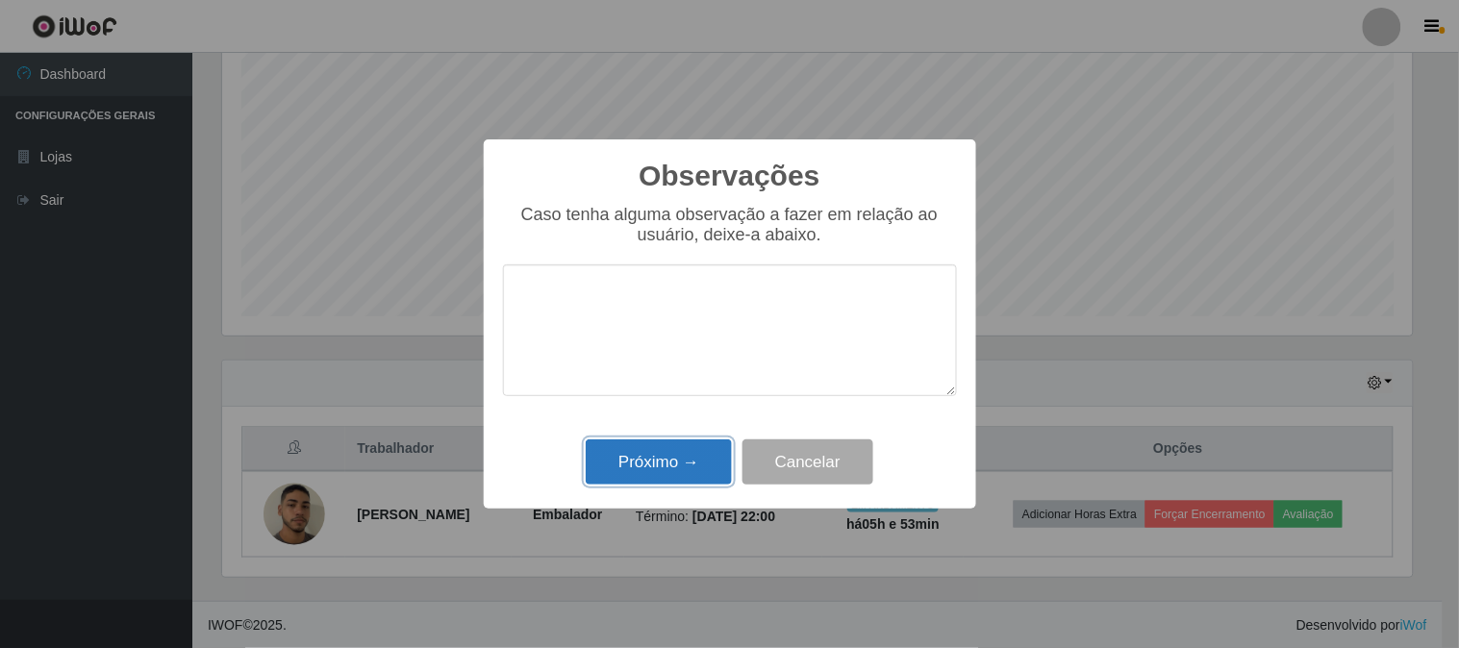
click at [647, 466] on button "Próximo →" at bounding box center [659, 462] width 146 height 45
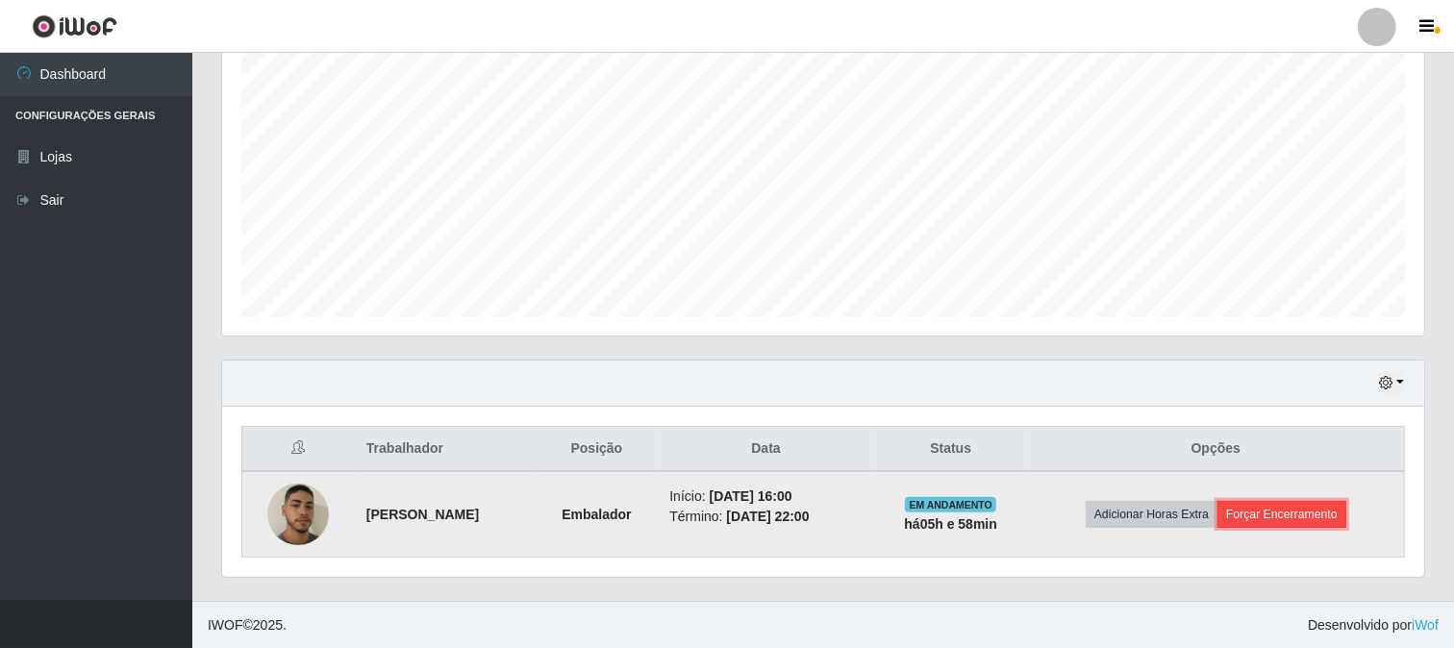
click at [1322, 505] on button "Forçar Encerramento" at bounding box center [1282, 514] width 129 height 27
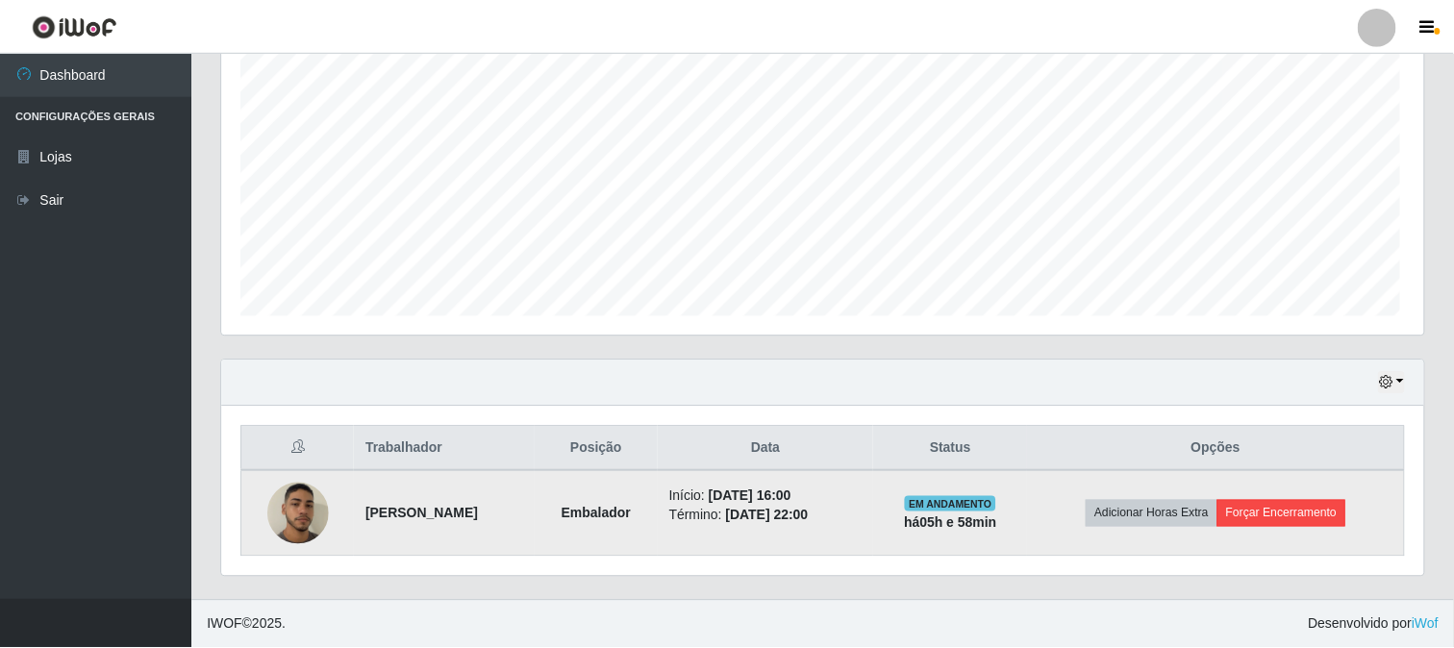
scroll to position [398, 1190]
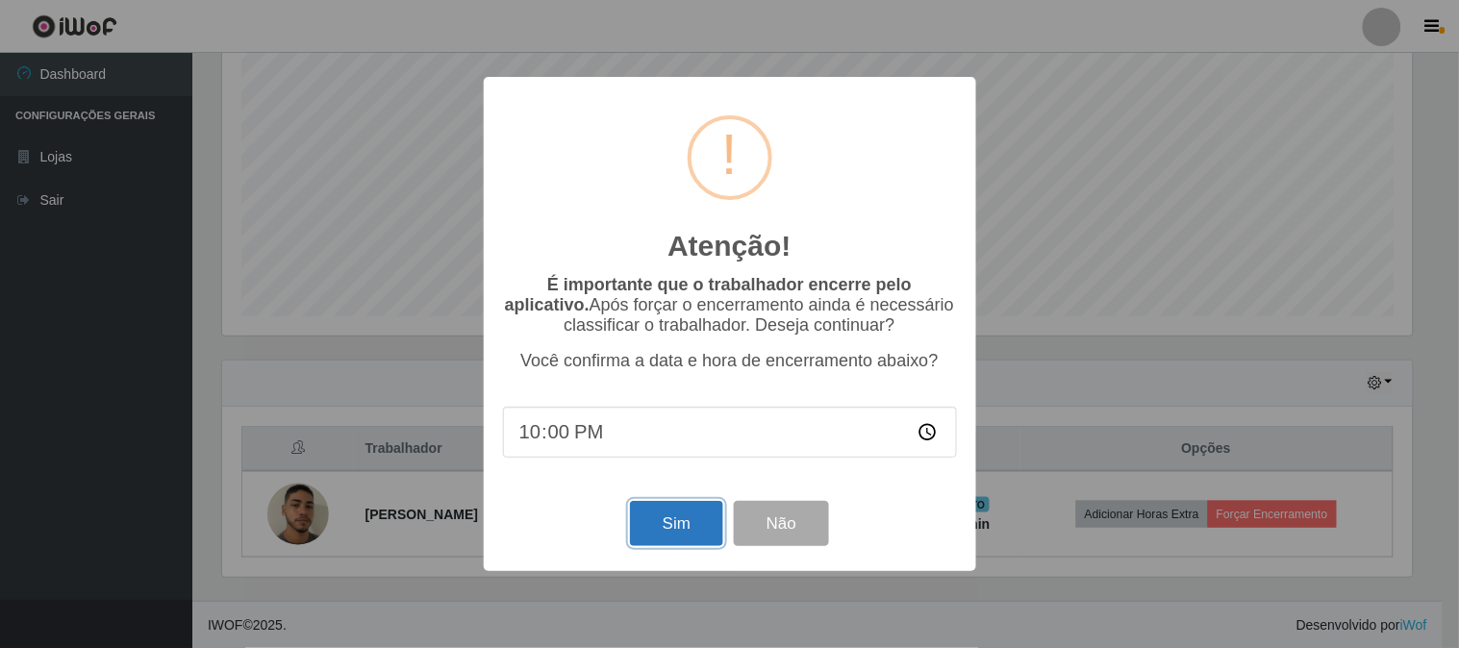
click at [687, 511] on button "Sim" at bounding box center [676, 523] width 93 height 45
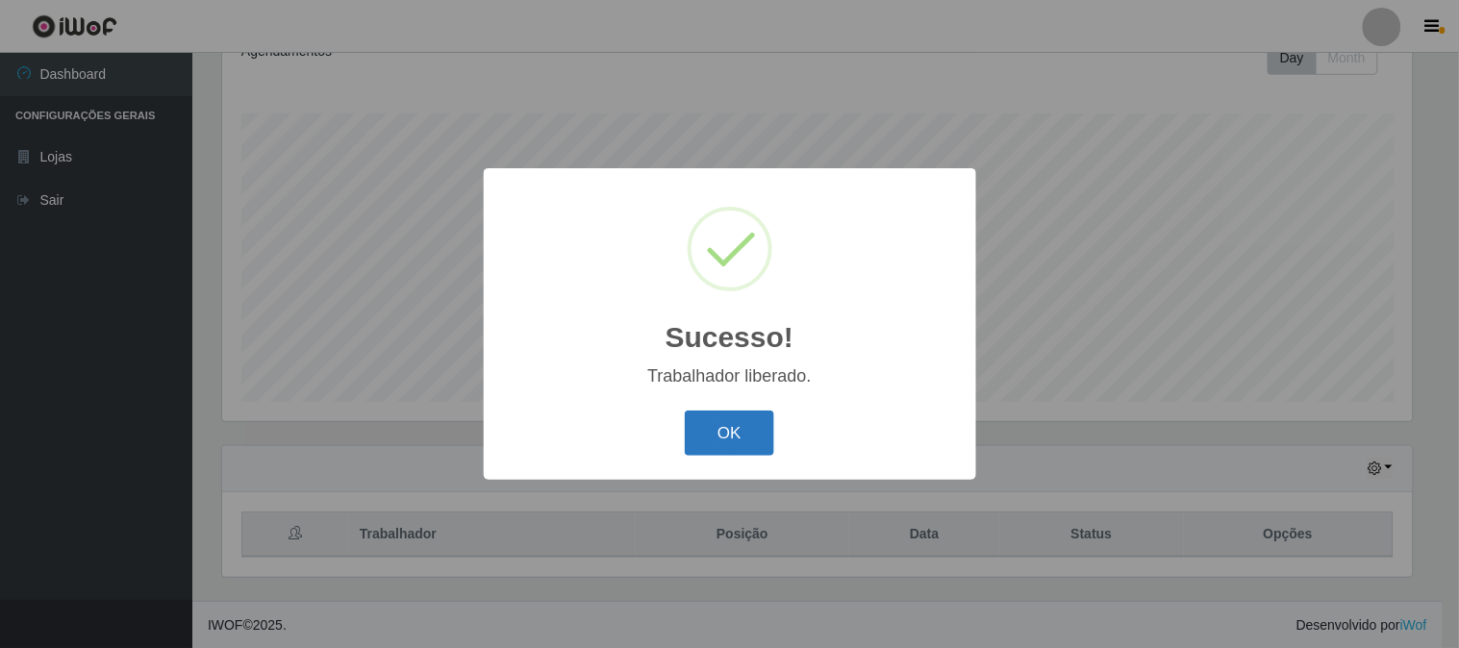
click at [728, 418] on button "OK" at bounding box center [729, 433] width 89 height 45
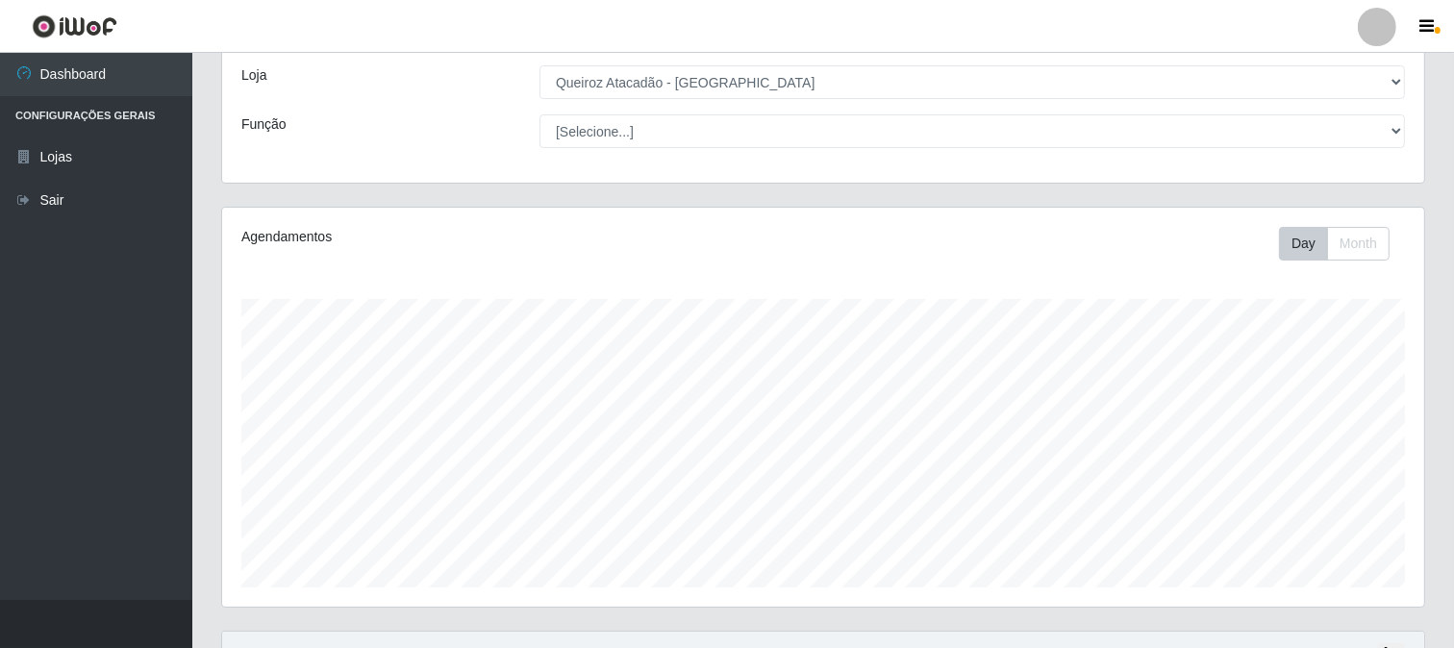
scroll to position [72, 0]
